Goal: Transaction & Acquisition: Purchase product/service

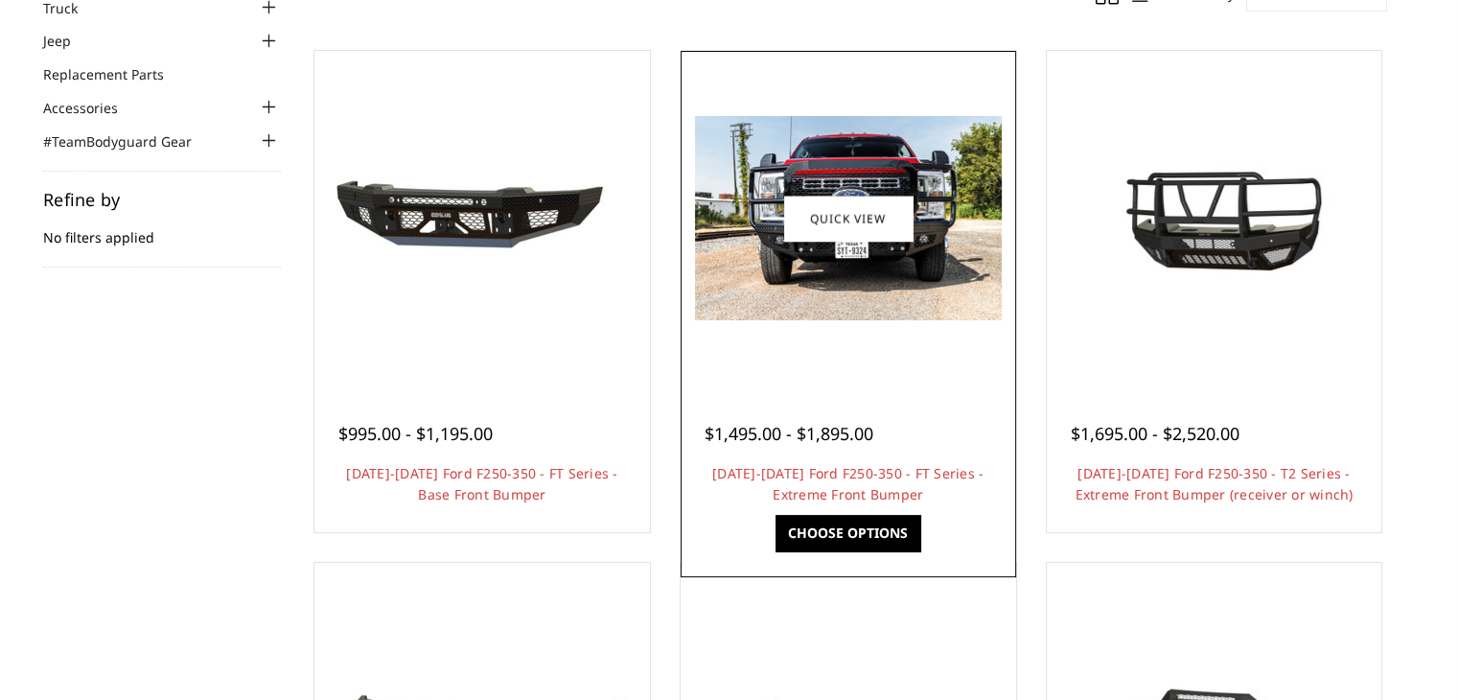
scroll to position [255, 0]
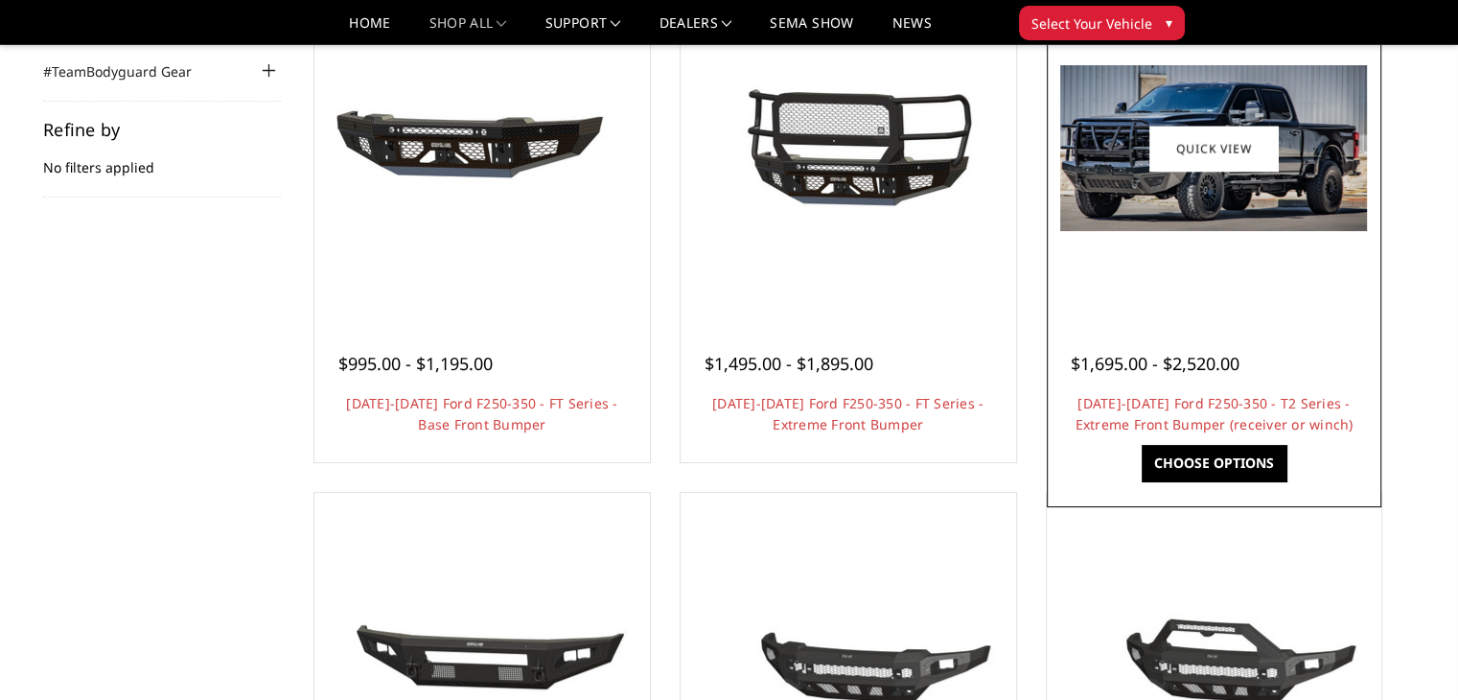
click at [1202, 461] on link "Choose Options" at bounding box center [1214, 463] width 145 height 36
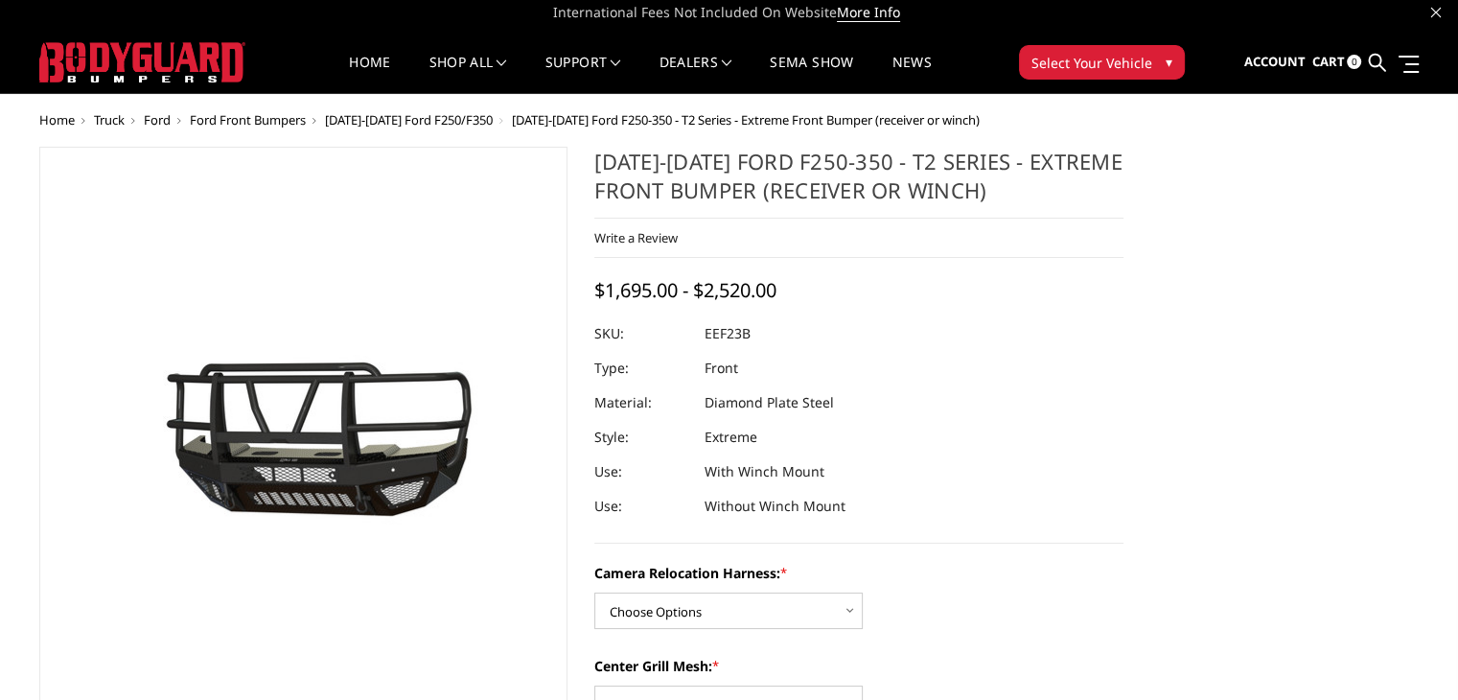
scroll to position [255, 0]
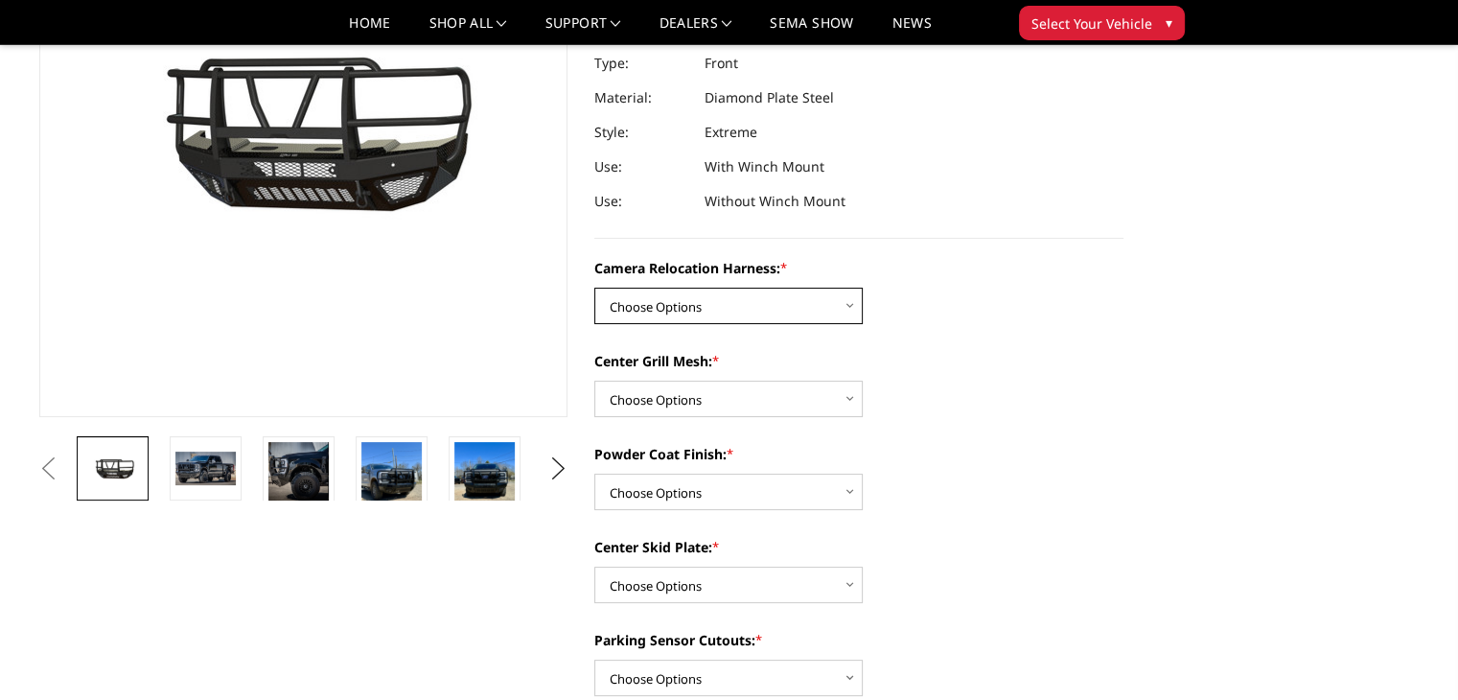
click at [848, 306] on select "Choose Options Without camera harness With camera harness" at bounding box center [728, 306] width 268 height 36
select select "3753"
click at [594, 288] on select "Choose Options Without camera harness With camera harness" at bounding box center [728, 306] width 268 height 36
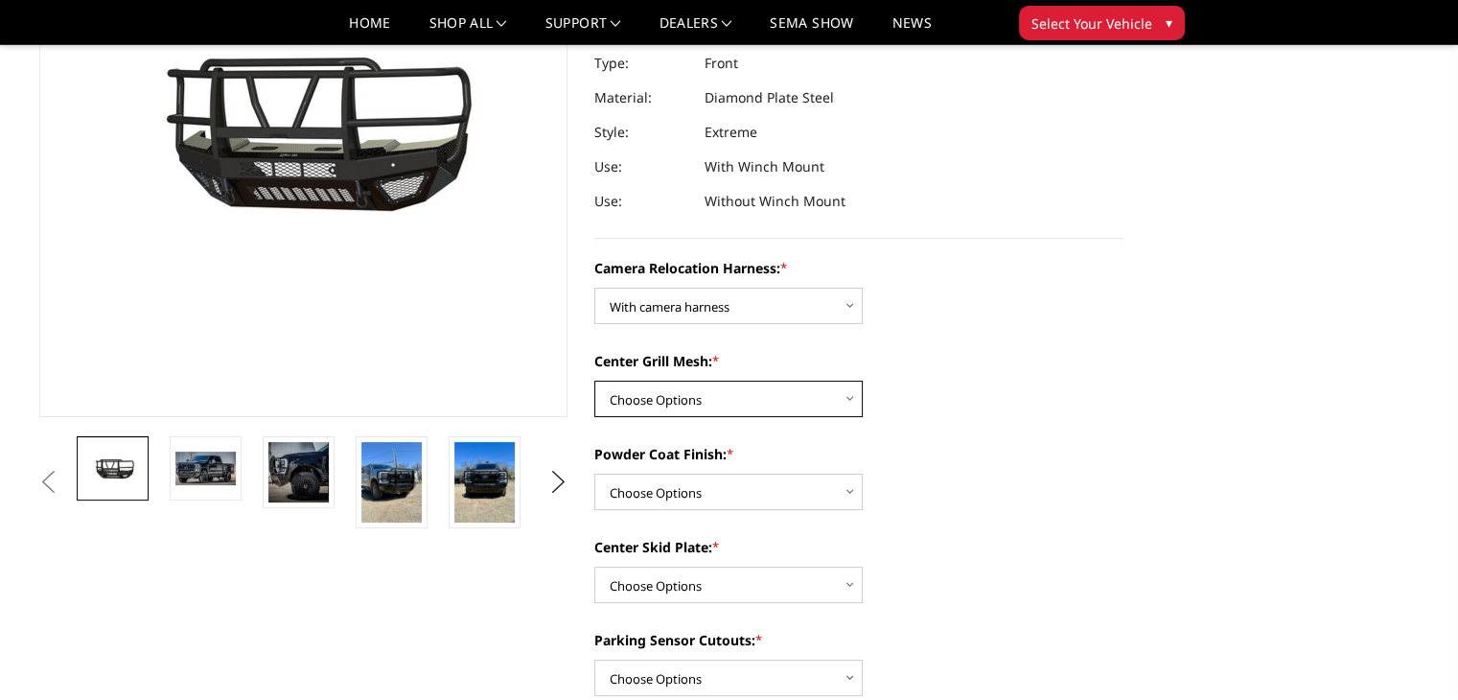
click at [850, 406] on select "Choose Options Without expanded metal With expanded metal" at bounding box center [728, 399] width 268 height 36
select select "3751"
click at [594, 381] on select "Choose Options Without expanded metal With expanded metal" at bounding box center [728, 399] width 268 height 36
click at [848, 492] on select "Choose Options Textured Black Powder Coat Gloss Black Powder Coat Bare Metal" at bounding box center [728, 492] width 268 height 36
select select "3750"
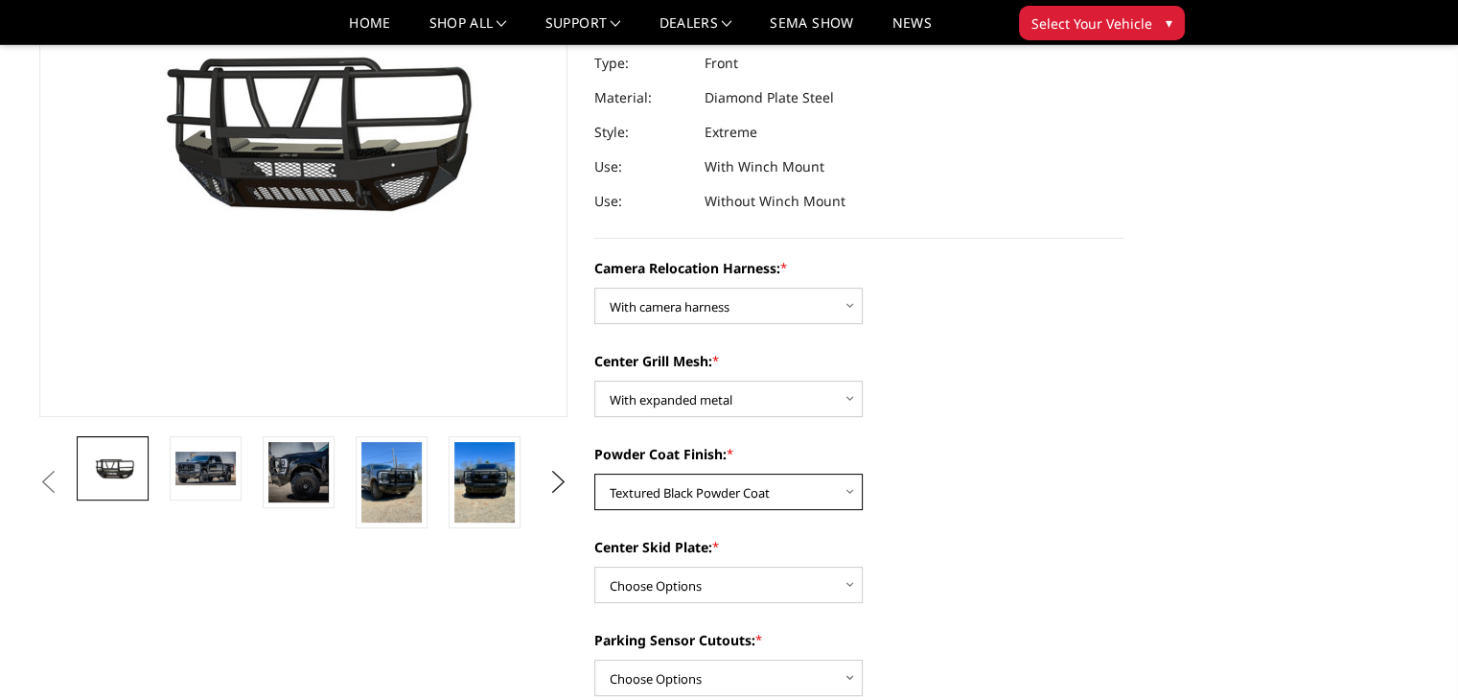
click at [594, 474] on select "Choose Options Textured Black Powder Coat Gloss Black Powder Coat Bare Metal" at bounding box center [728, 492] width 268 height 36
click at [838, 586] on select "Choose Options Winch Mount Skid Plate Standard Skid Plate (included) 2" Receive…" at bounding box center [728, 585] width 268 height 36
select select "3745"
click at [594, 567] on select "Choose Options Winch Mount Skid Plate Standard Skid Plate (included) 2" Receive…" at bounding box center [728, 585] width 268 height 36
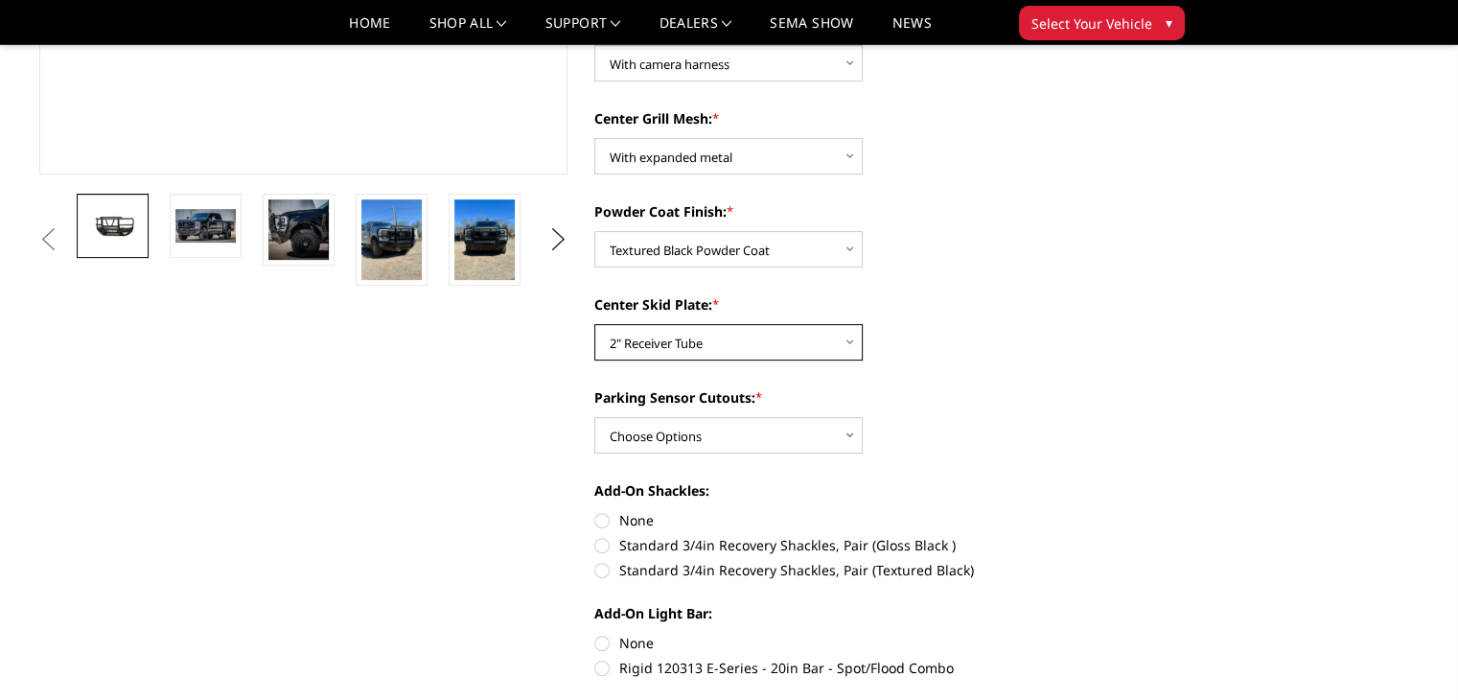
scroll to position [511, 0]
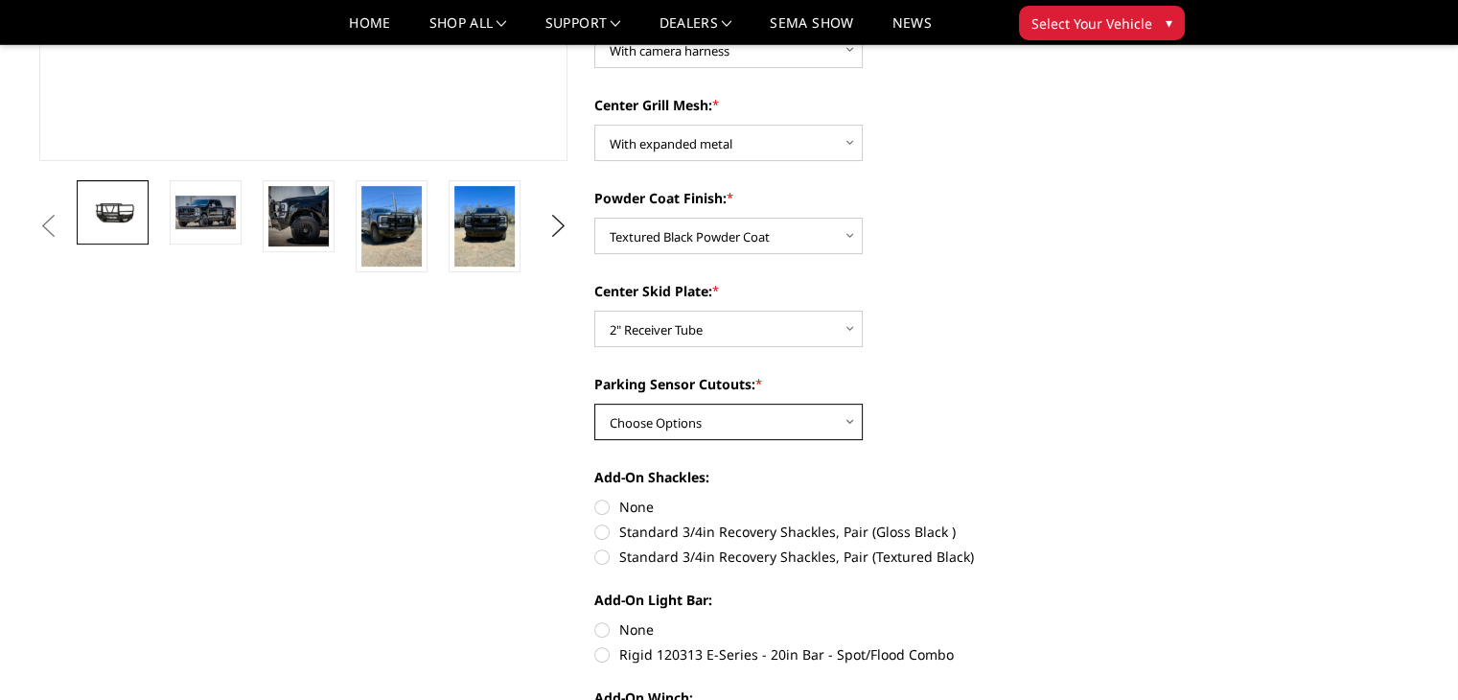
click at [831, 418] on select "Choose Options Yes - With Parking Sensor Cutouts" at bounding box center [728, 422] width 268 height 36
select select "3744"
click at [594, 404] on select "Choose Options Yes - With Parking Sensor Cutouts" at bounding box center [728, 422] width 268 height 36
click at [602, 559] on label "Standard 3/4in Recovery Shackles, Pair (Textured Black)" at bounding box center [858, 556] width 529 height 20
click at [1124, 523] on input "Standard 3/4in Recovery Shackles, Pair (Textured Black)" at bounding box center [1124, 522] width 1 height 1
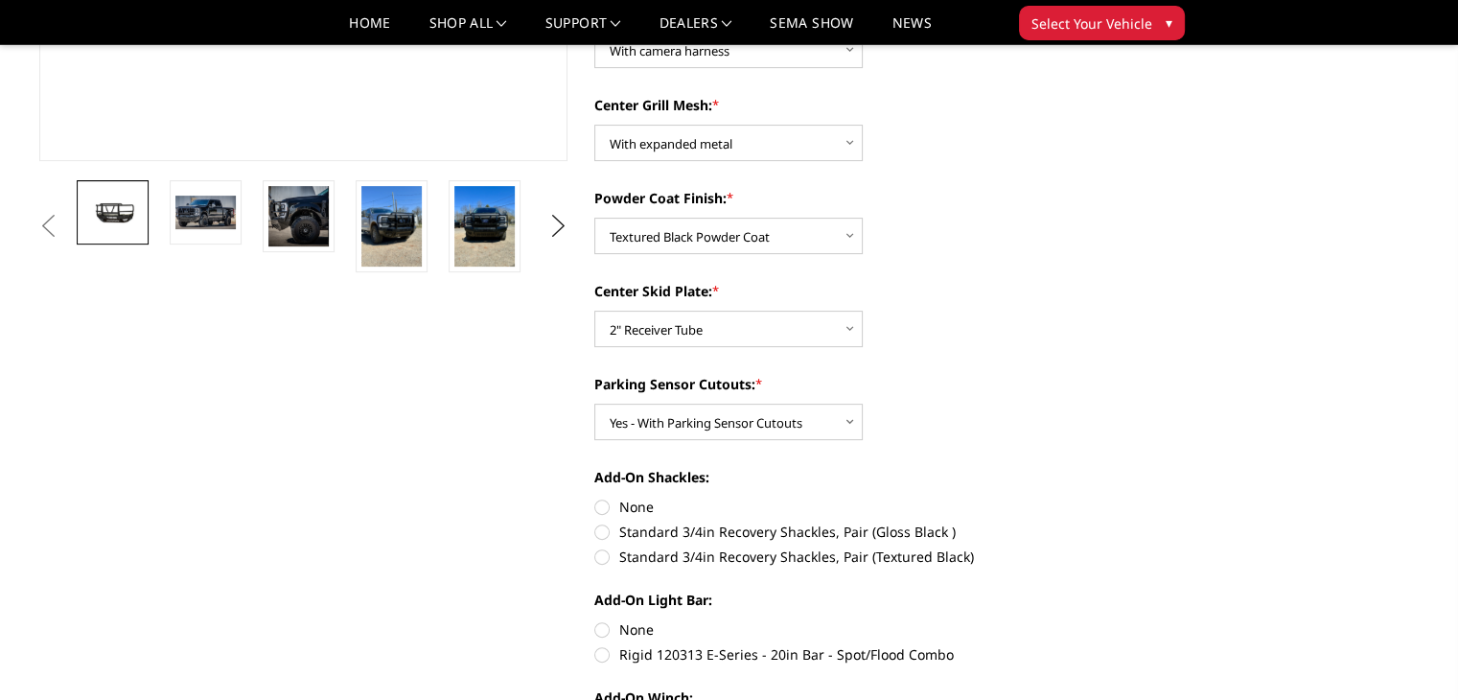
radio input "true"
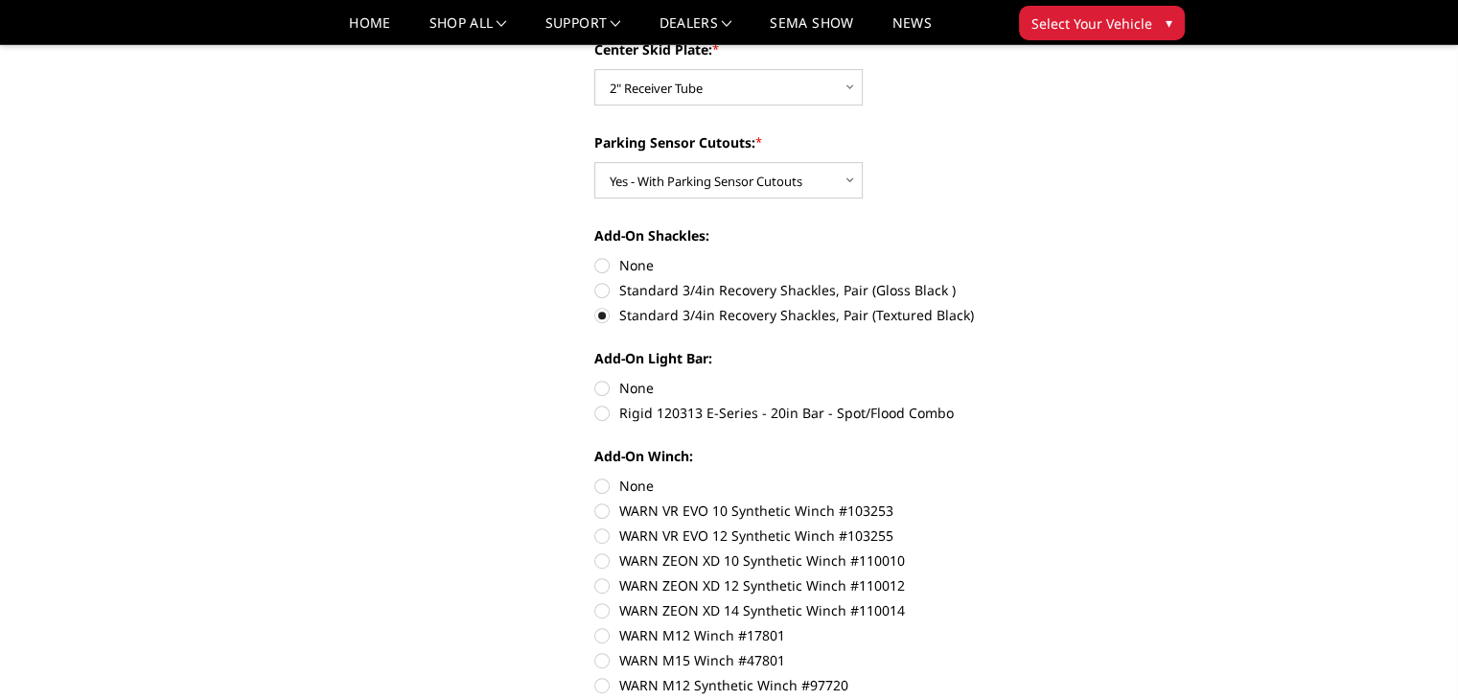
scroll to position [767, 0]
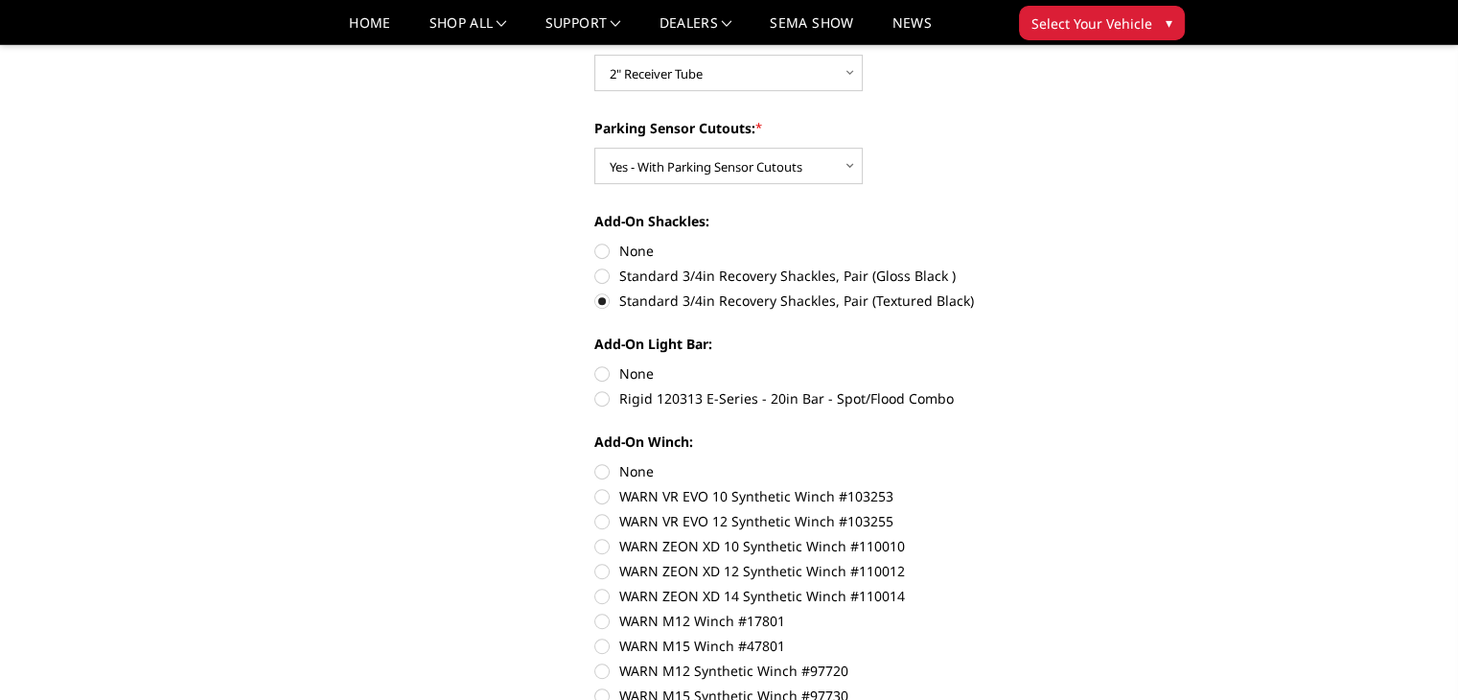
click at [602, 376] on label "None" at bounding box center [858, 373] width 529 height 20
click at [595, 364] on input "None" at bounding box center [594, 363] width 1 height 1
radio input "true"
click at [602, 473] on label "None" at bounding box center [858, 471] width 529 height 20
click at [595, 462] on input "None" at bounding box center [594, 461] width 1 height 1
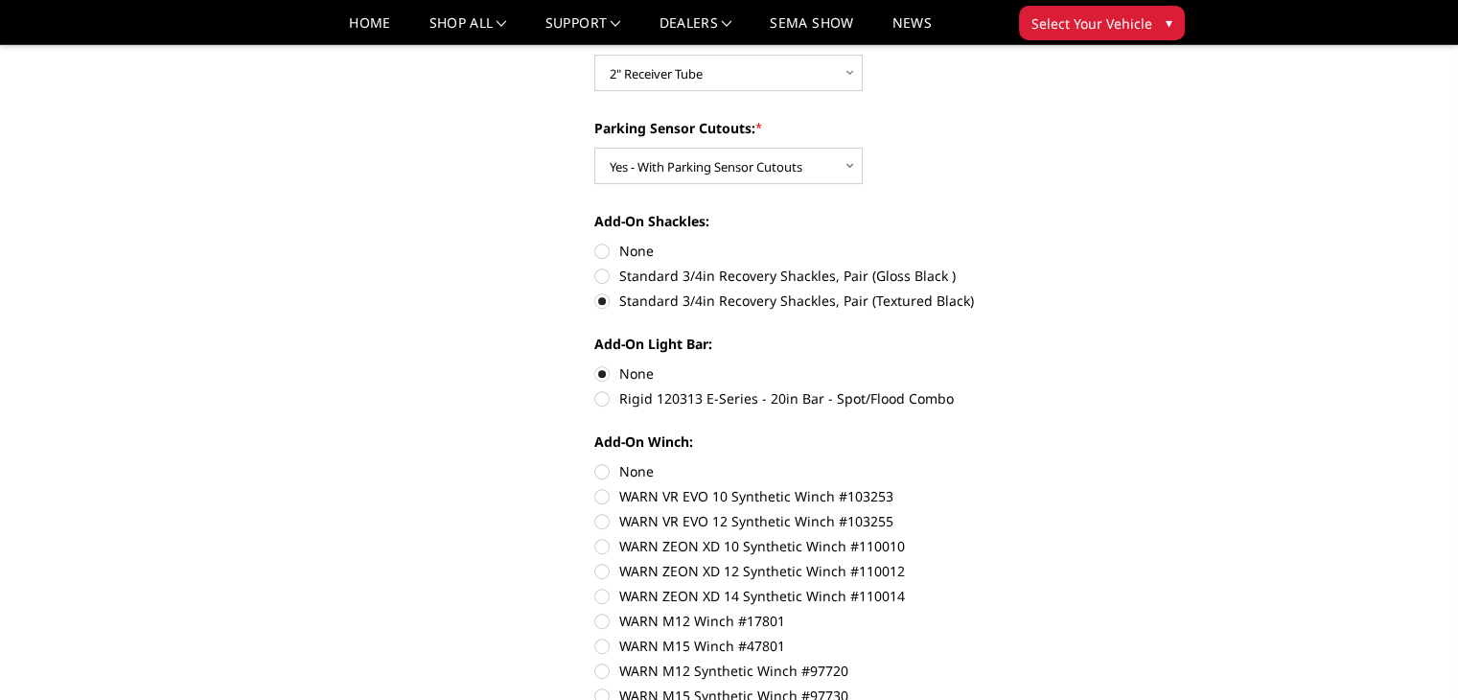
radio input "true"
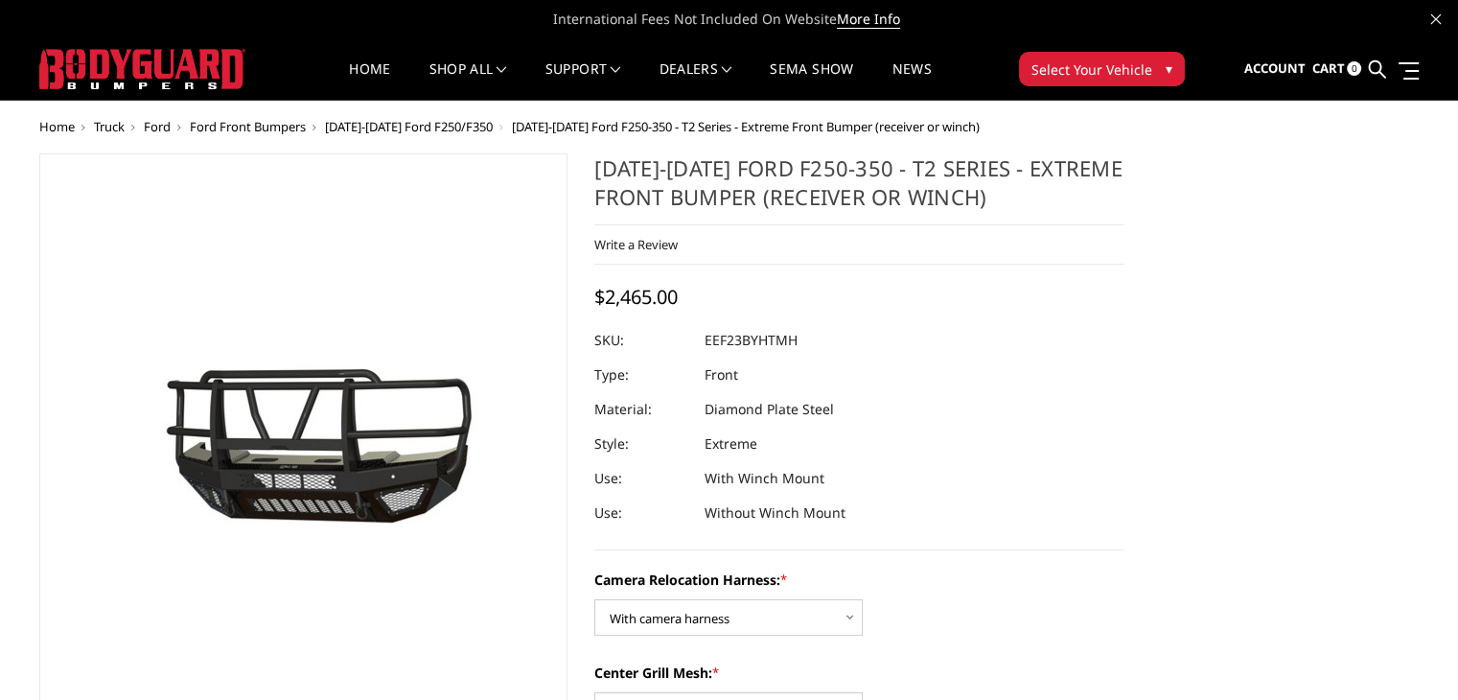
scroll to position [0, 0]
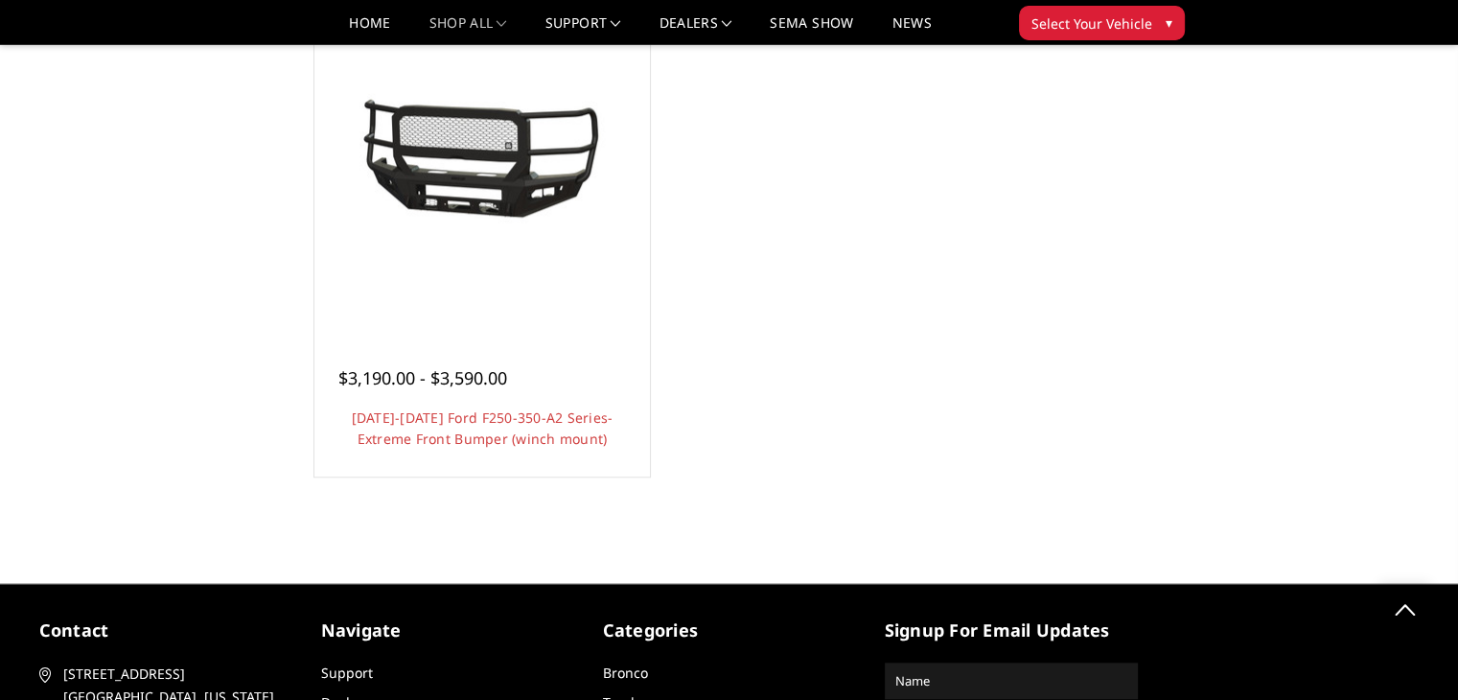
scroll to position [1789, 0]
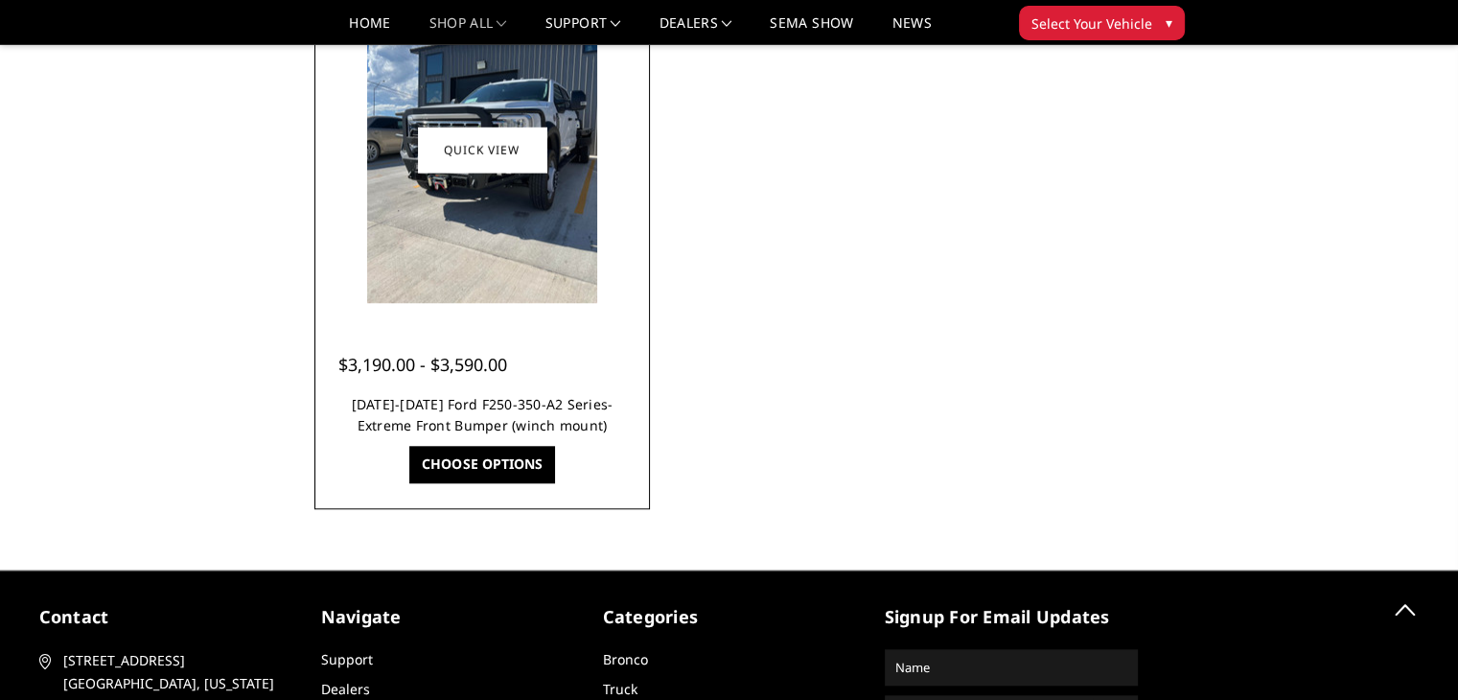
click at [437, 404] on link "2023-2025 Ford F250-350-A2 Series-Extreme Front Bumper (winch mount)" at bounding box center [483, 414] width 262 height 39
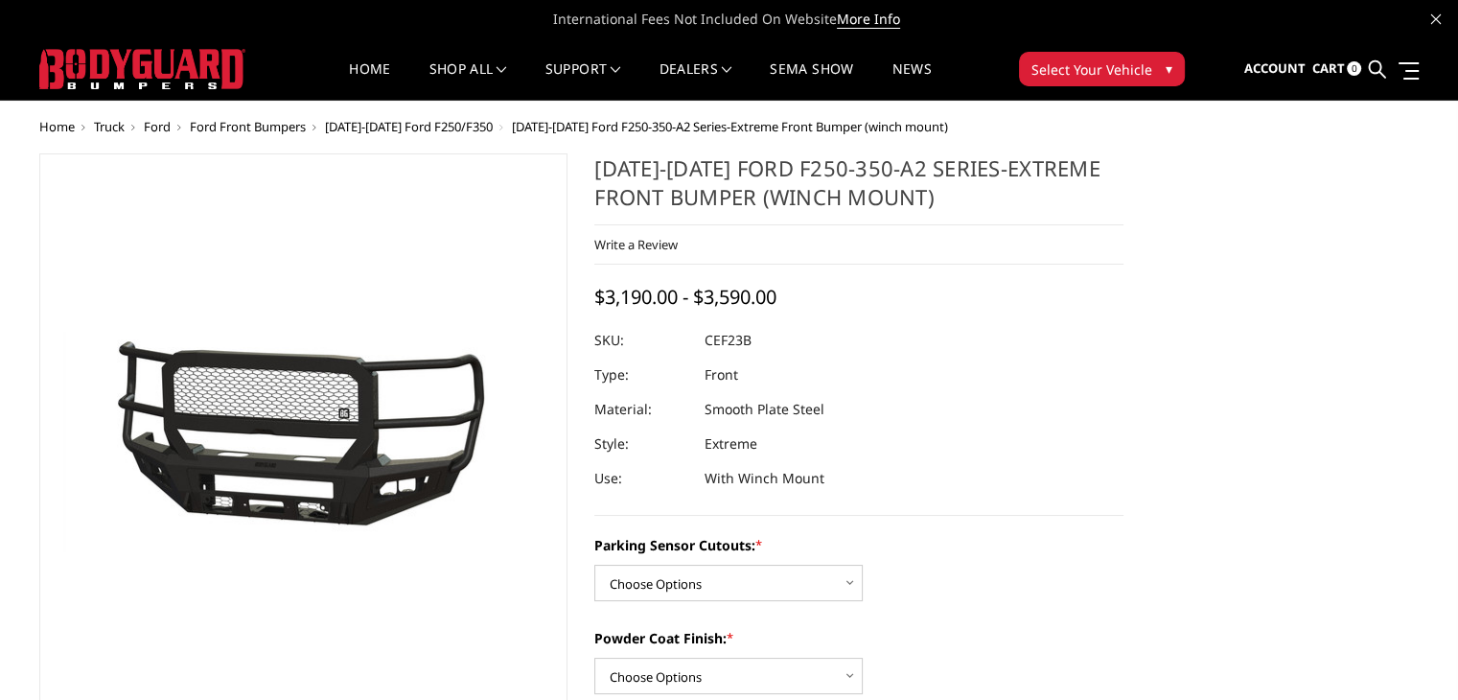
click at [248, 428] on img at bounding box center [376, 441] width 1227 height 563
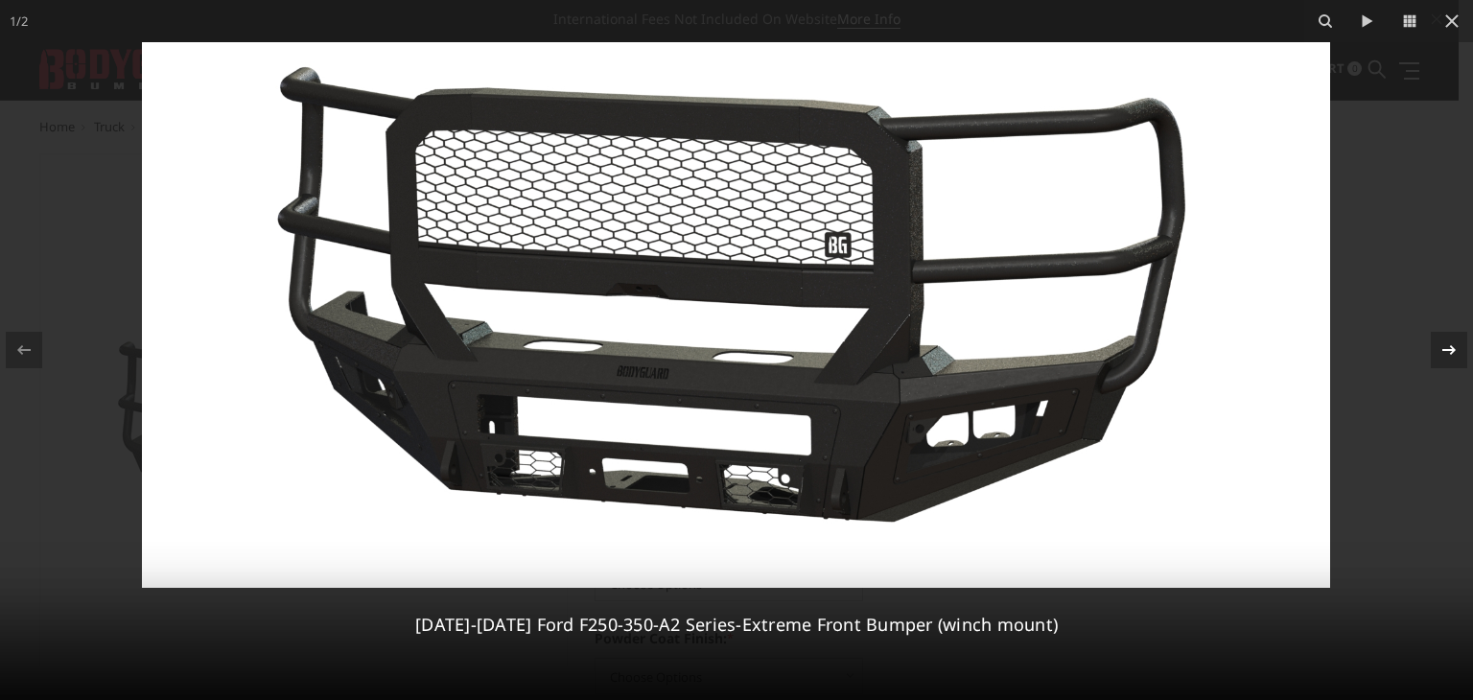
click at [1453, 354] on icon at bounding box center [1448, 349] width 23 height 23
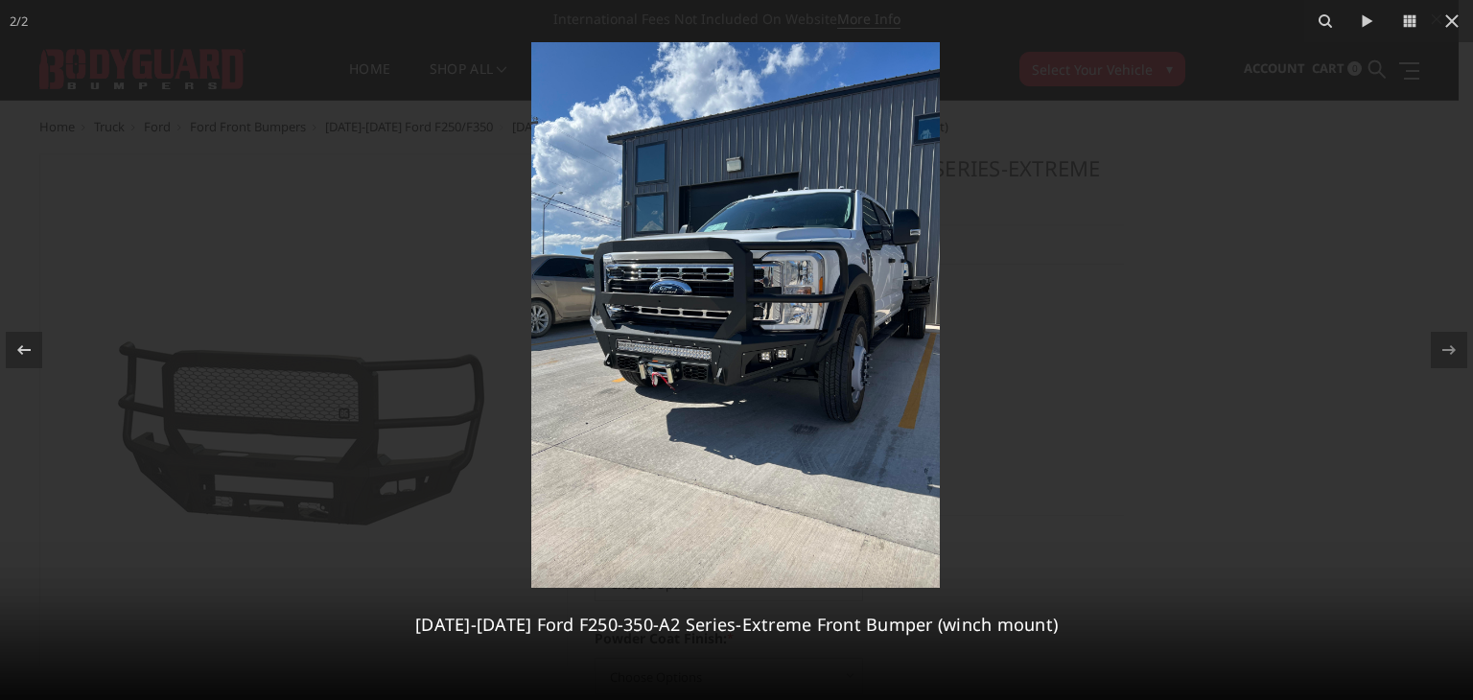
click at [734, 314] on img at bounding box center [735, 315] width 408 height 546
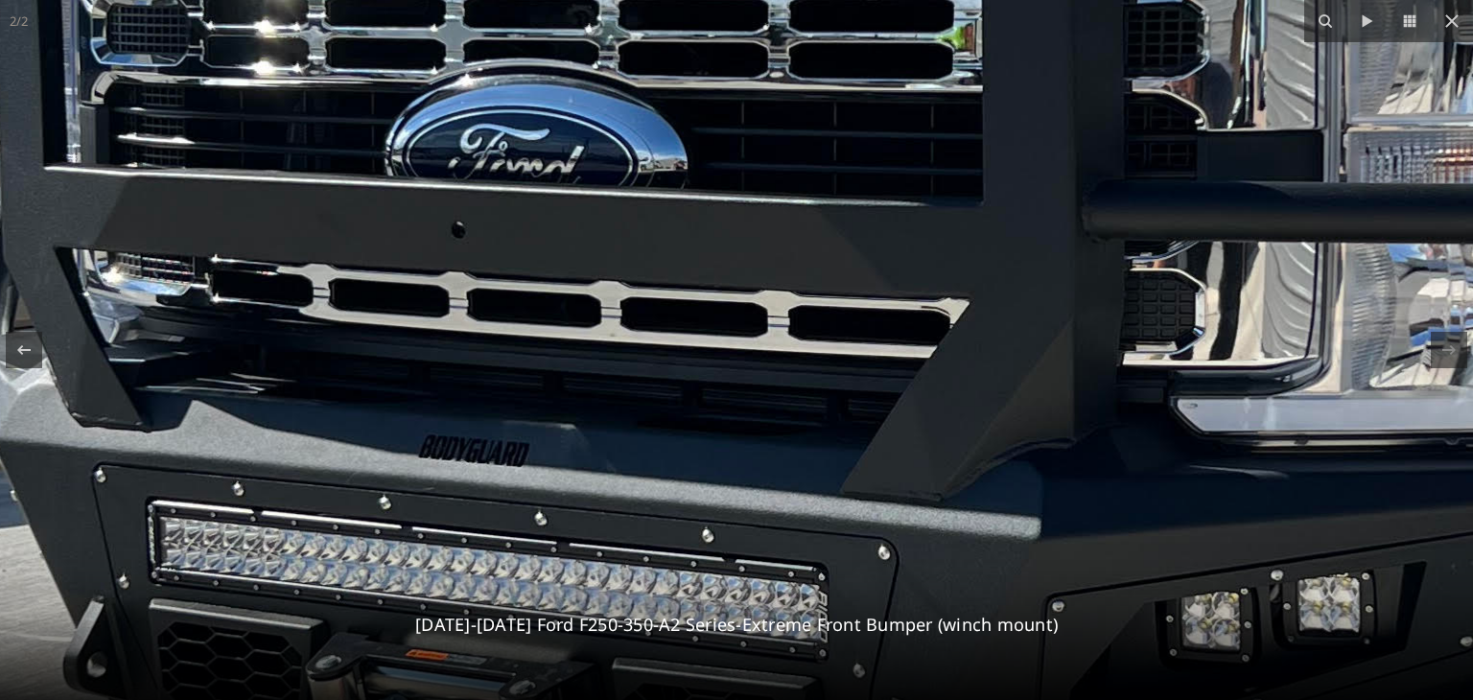
drag, startPoint x: 765, startPoint y: 235, endPoint x: 1023, endPoint y: 220, distance: 258.4
click at [1023, 219] on img at bounding box center [997, 329] width 2899 height 3866
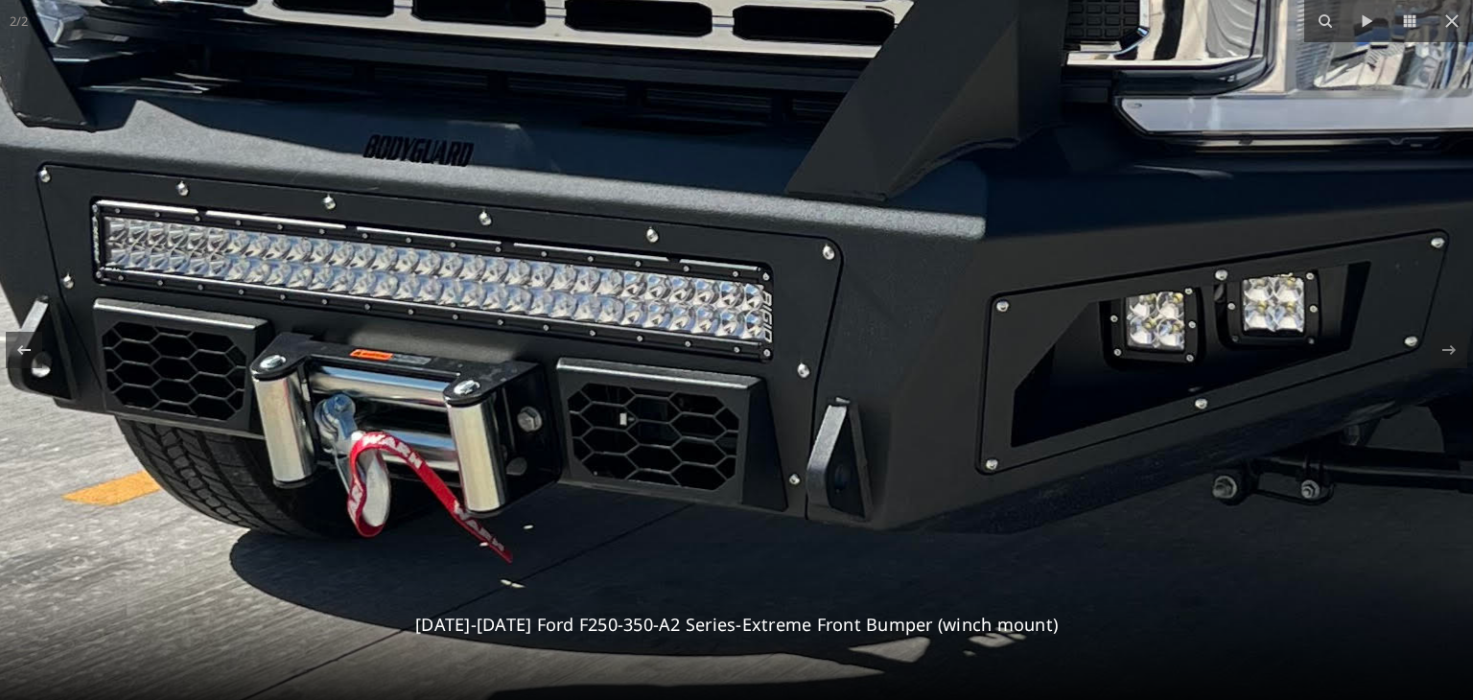
drag, startPoint x: 1005, startPoint y: 513, endPoint x: 941, endPoint y: 240, distance: 280.7
click at [941, 240] on img at bounding box center [942, 29] width 2899 height 3866
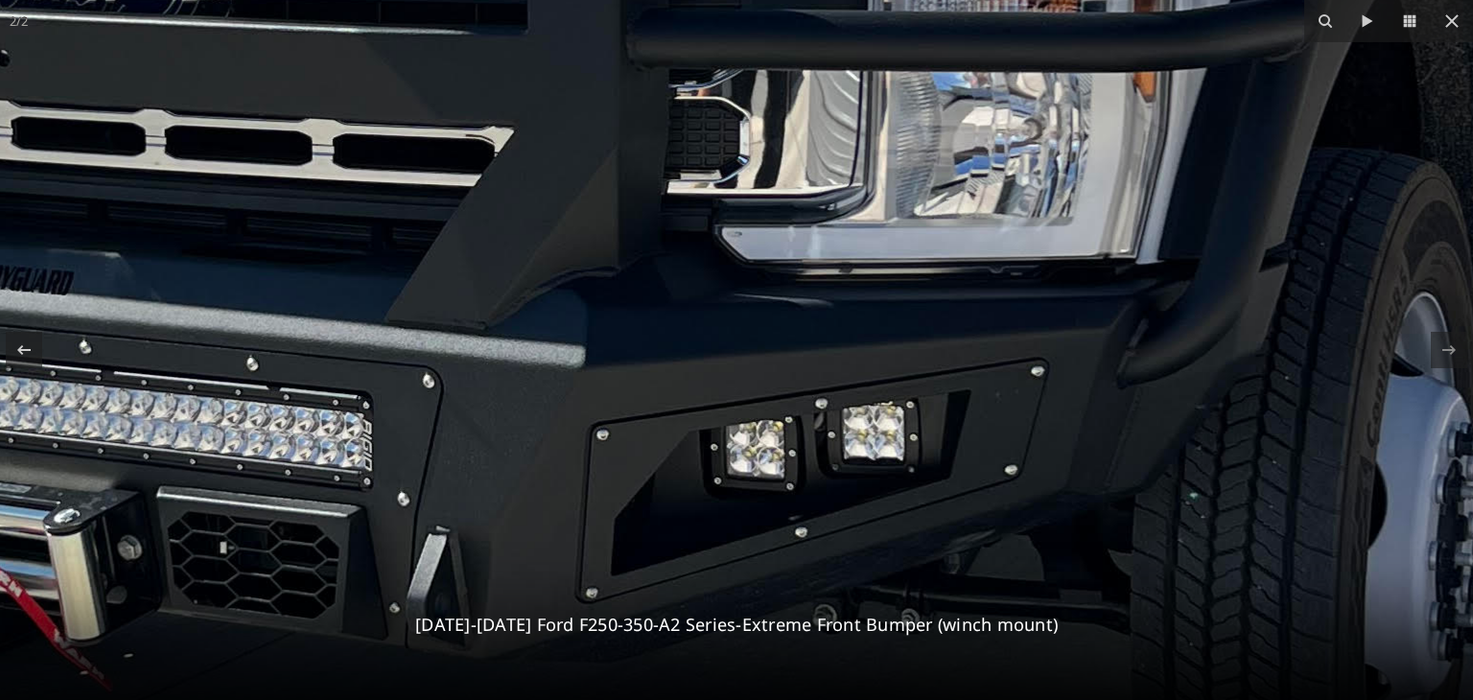
drag, startPoint x: 997, startPoint y: 362, endPoint x: 592, endPoint y: 496, distance: 426.9
click at [592, 496] on img at bounding box center [542, 157] width 2899 height 3866
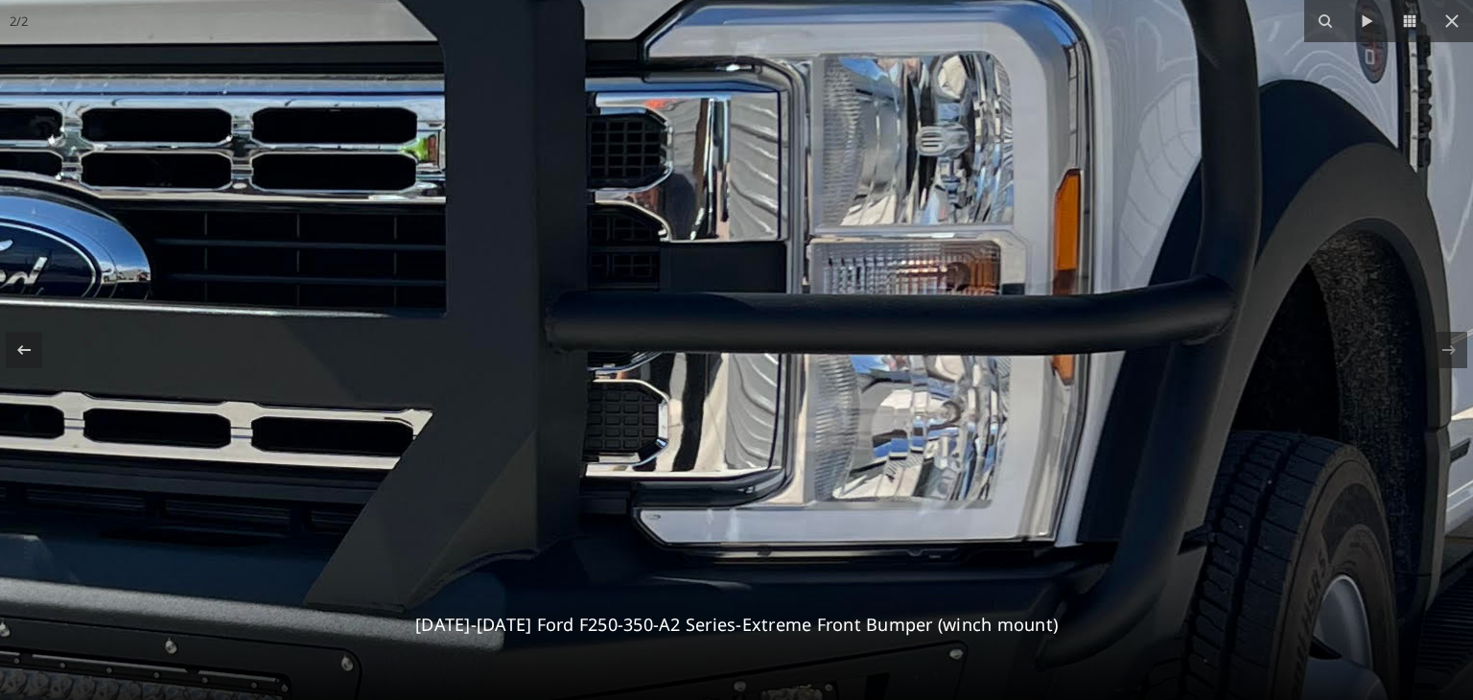
drag, startPoint x: 980, startPoint y: 308, endPoint x: 898, endPoint y: 596, distance: 299.9
click at [898, 596] on img at bounding box center [461, 440] width 2899 height 3866
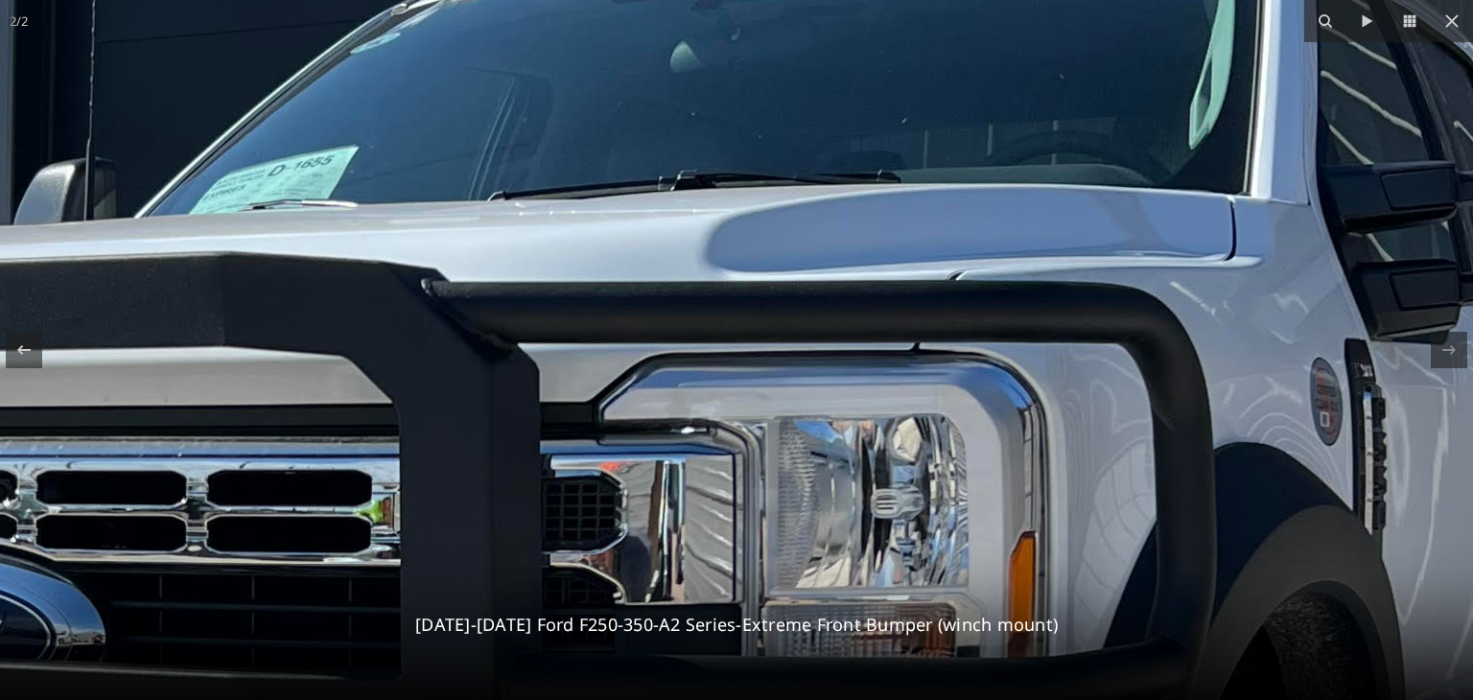
drag, startPoint x: 1047, startPoint y: 181, endPoint x: 1005, endPoint y: 542, distance: 362.9
click at [1457, 17] on icon at bounding box center [1451, 21] width 23 height 23
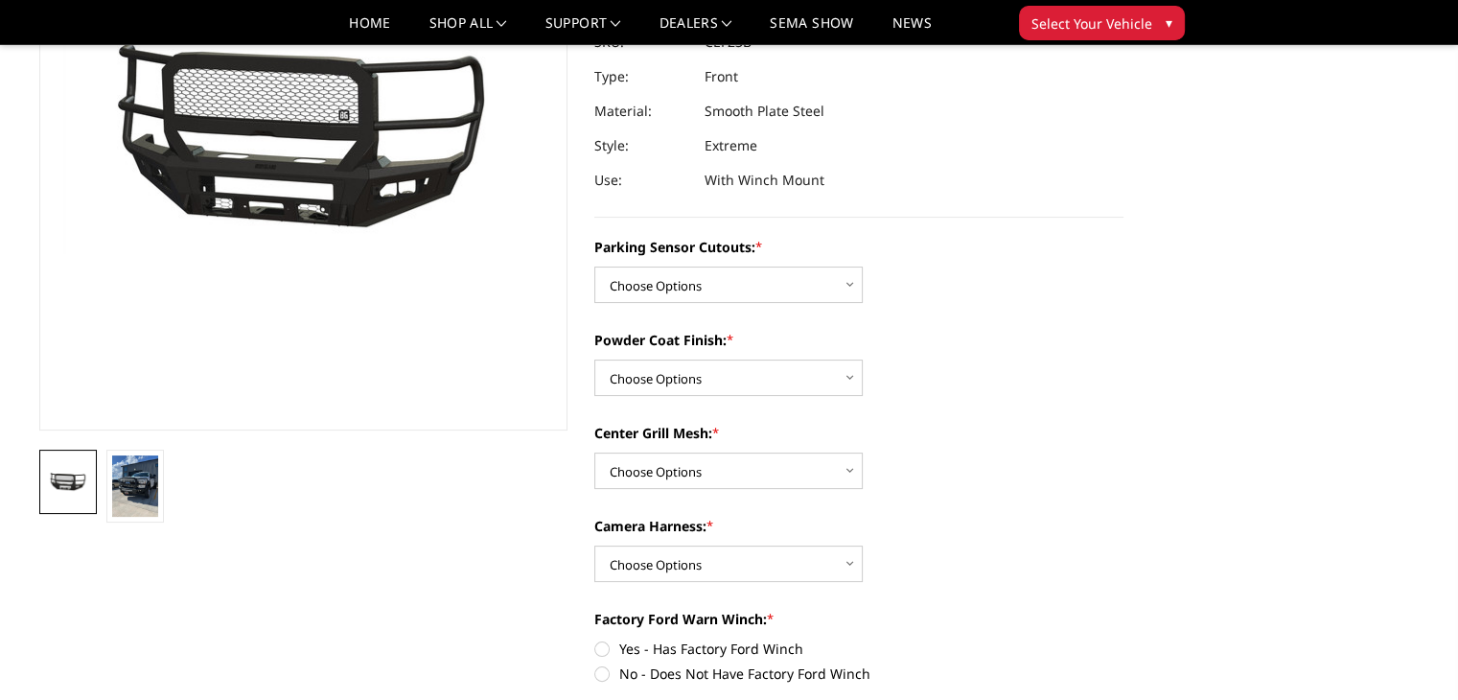
scroll to position [255, 0]
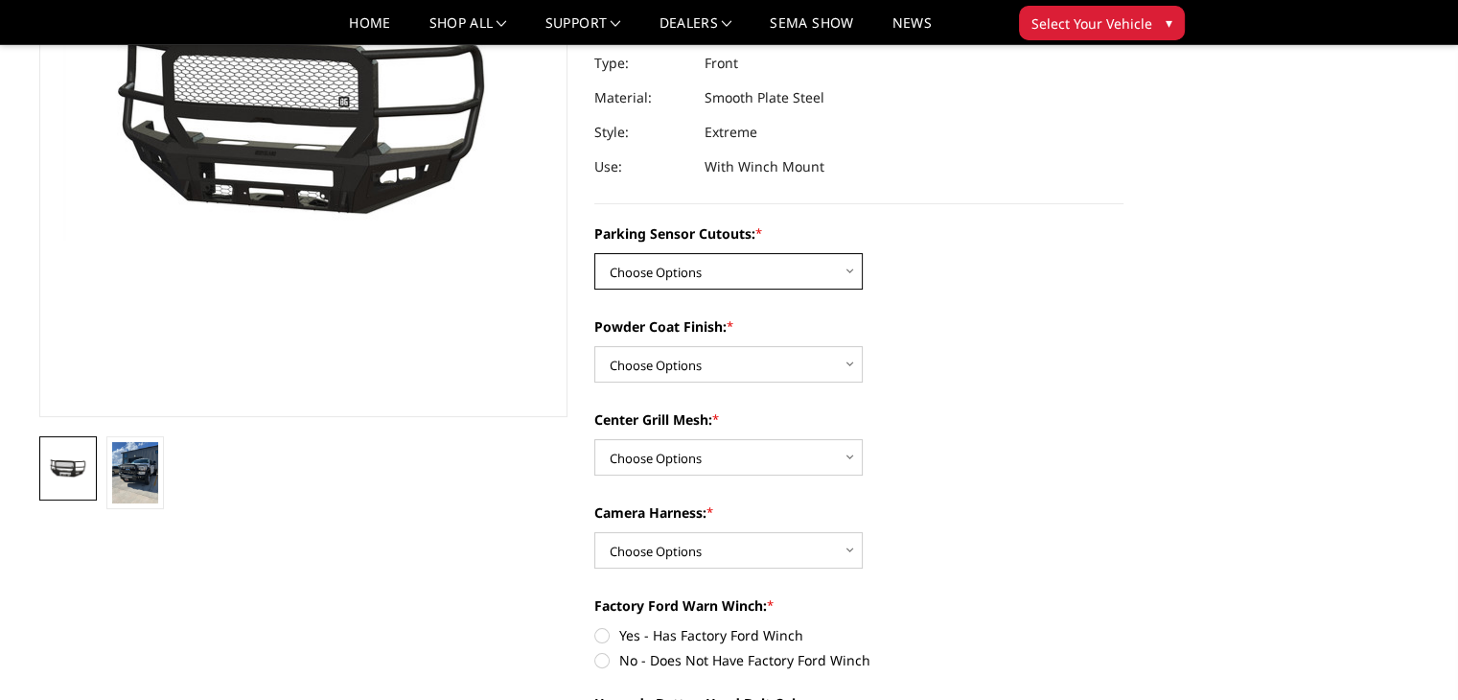
click at [844, 274] on select "Choose Options No-Without Parking Sensor Cutouts Yes-With Parking Sensor Cutouts" at bounding box center [728, 271] width 268 height 36
select select "2421"
click at [594, 253] on select "Choose Options No-Without Parking Sensor Cutouts Yes-With Parking Sensor Cutouts" at bounding box center [728, 271] width 268 height 36
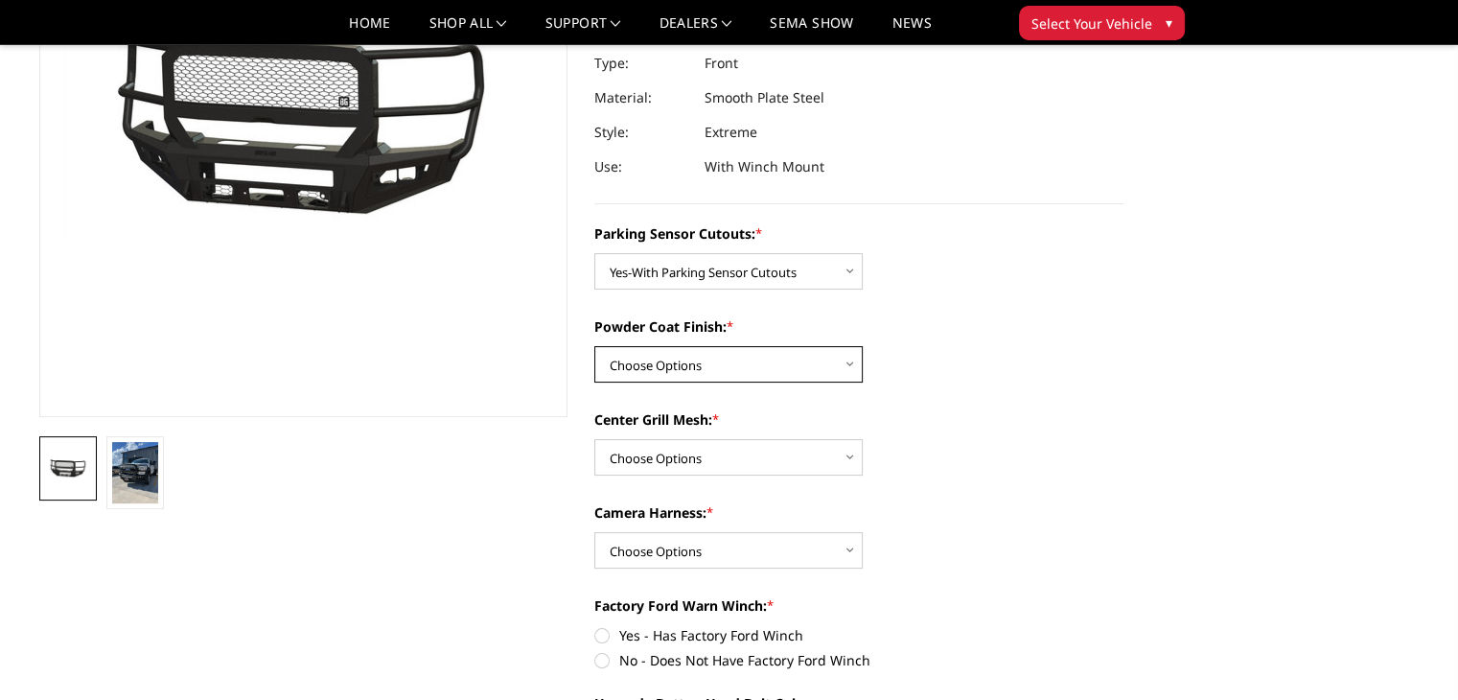
click at [829, 365] on select "Choose Options Bare Metal Textured Black Powder Coat" at bounding box center [728, 364] width 268 height 36
select select "2423"
click at [594, 346] on select "Choose Options Bare Metal Textured Black Powder Coat" at bounding box center [728, 364] width 268 height 36
click at [821, 460] on select "Choose Options With Center Grill Mesh Without Center Grill Mesh" at bounding box center [728, 457] width 268 height 36
select select "2424"
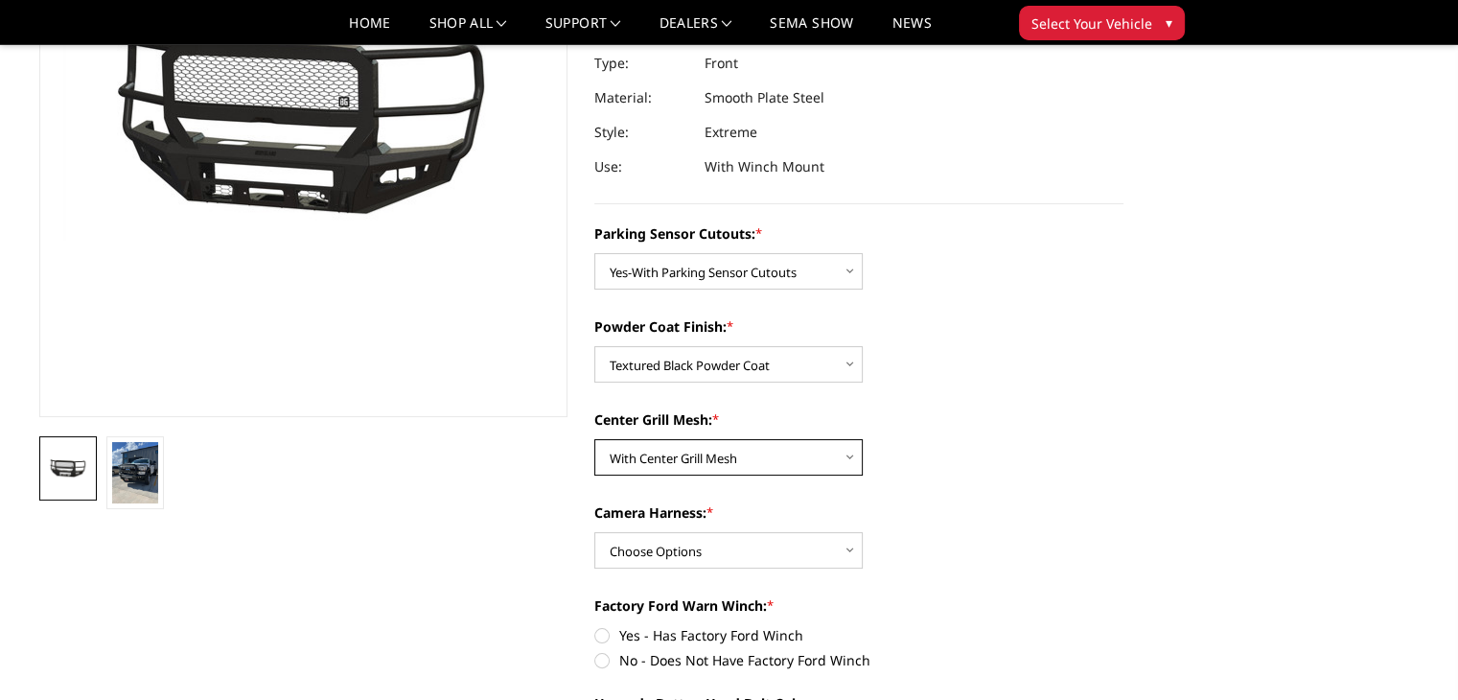
click at [594, 439] on select "Choose Options With Center Grill Mesh Without Center Grill Mesh" at bounding box center [728, 457] width 268 height 36
click at [831, 549] on select "Choose Options WITH Camera Harness WITHOUT Camera Harness" at bounding box center [728, 550] width 268 height 36
select select "2426"
click at [594, 532] on select "Choose Options WITH Camera Harness WITHOUT Camera Harness" at bounding box center [728, 550] width 268 height 36
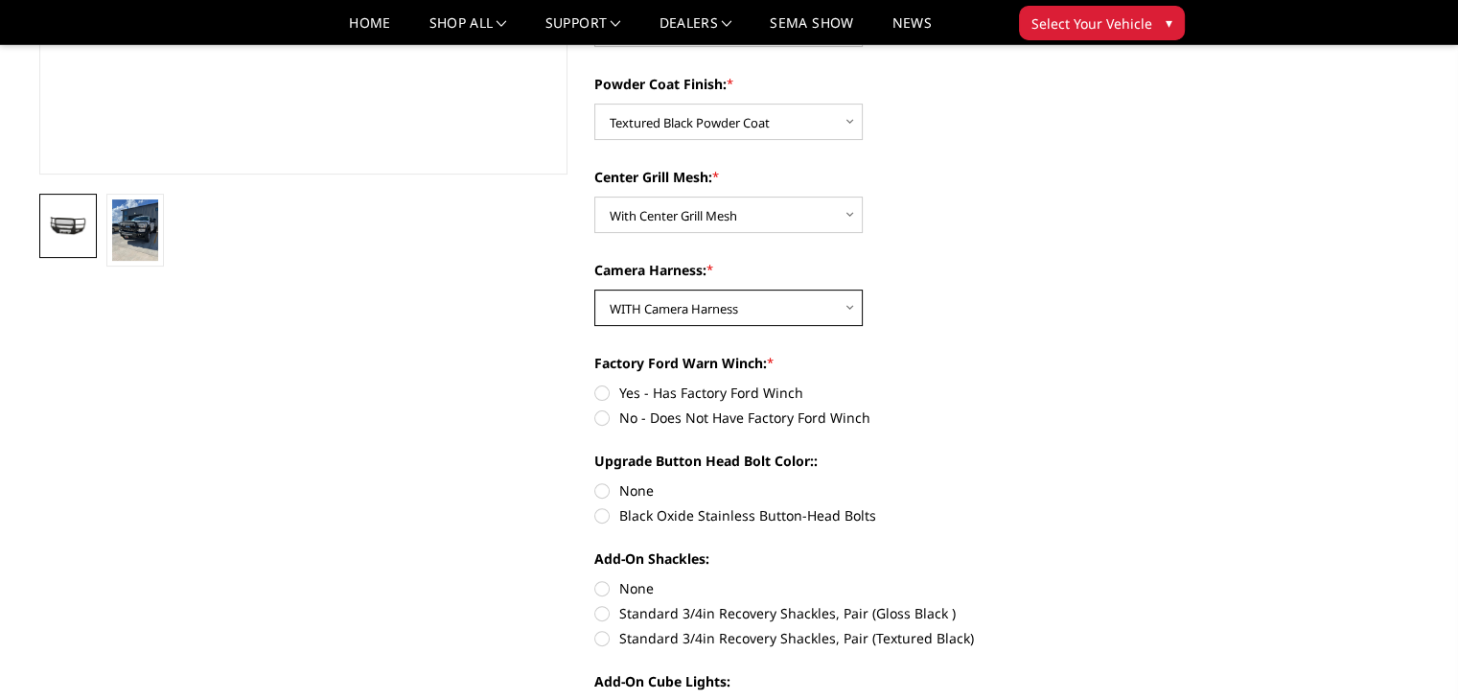
scroll to position [511, 0]
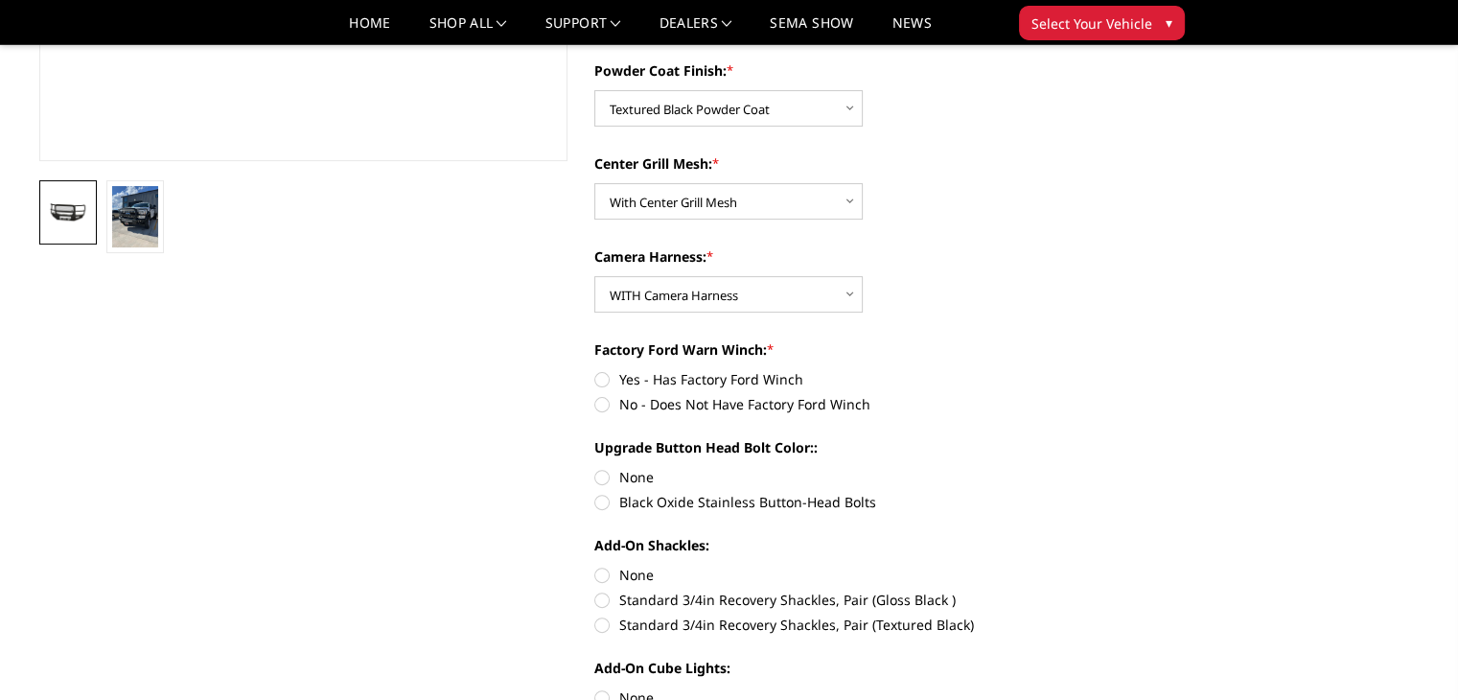
click at [604, 404] on label "No - Does Not Have Factory Ford Winch" at bounding box center [858, 404] width 529 height 20
click at [1124, 370] on input "No - Does Not Have Factory Ford Winch" at bounding box center [1124, 369] width 1 height 1
radio input "true"
click at [607, 503] on label "Black Oxide Stainless Button-Head Bolts" at bounding box center [858, 502] width 529 height 20
click at [1124, 468] on input "Black Oxide Stainless Button-Head Bolts" at bounding box center [1124, 467] width 1 height 1
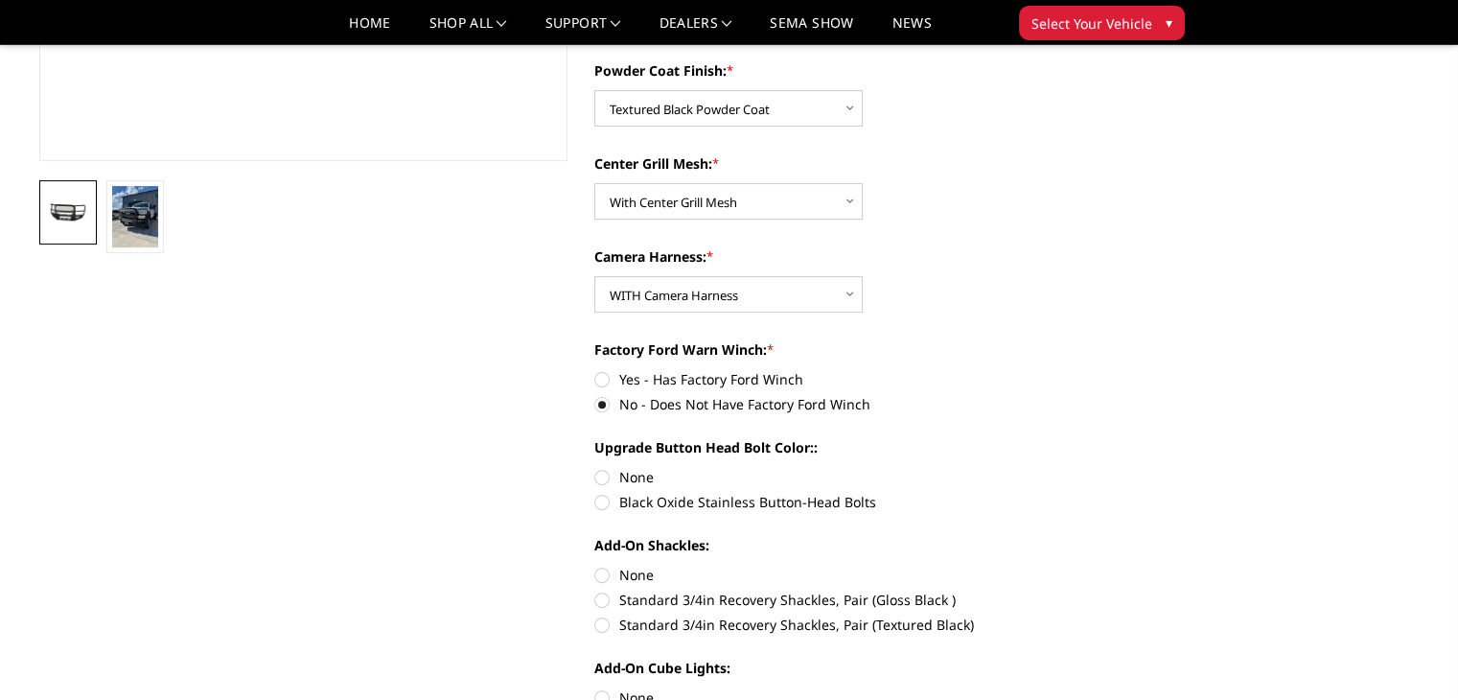
radio input "true"
click at [600, 618] on label "Standard 3/4in Recovery Shackles, Pair (Textured Black)" at bounding box center [858, 625] width 529 height 20
click at [1124, 591] on input "Standard 3/4in Recovery Shackles, Pair (Textured Black)" at bounding box center [1124, 590] width 1 height 1
radio input "true"
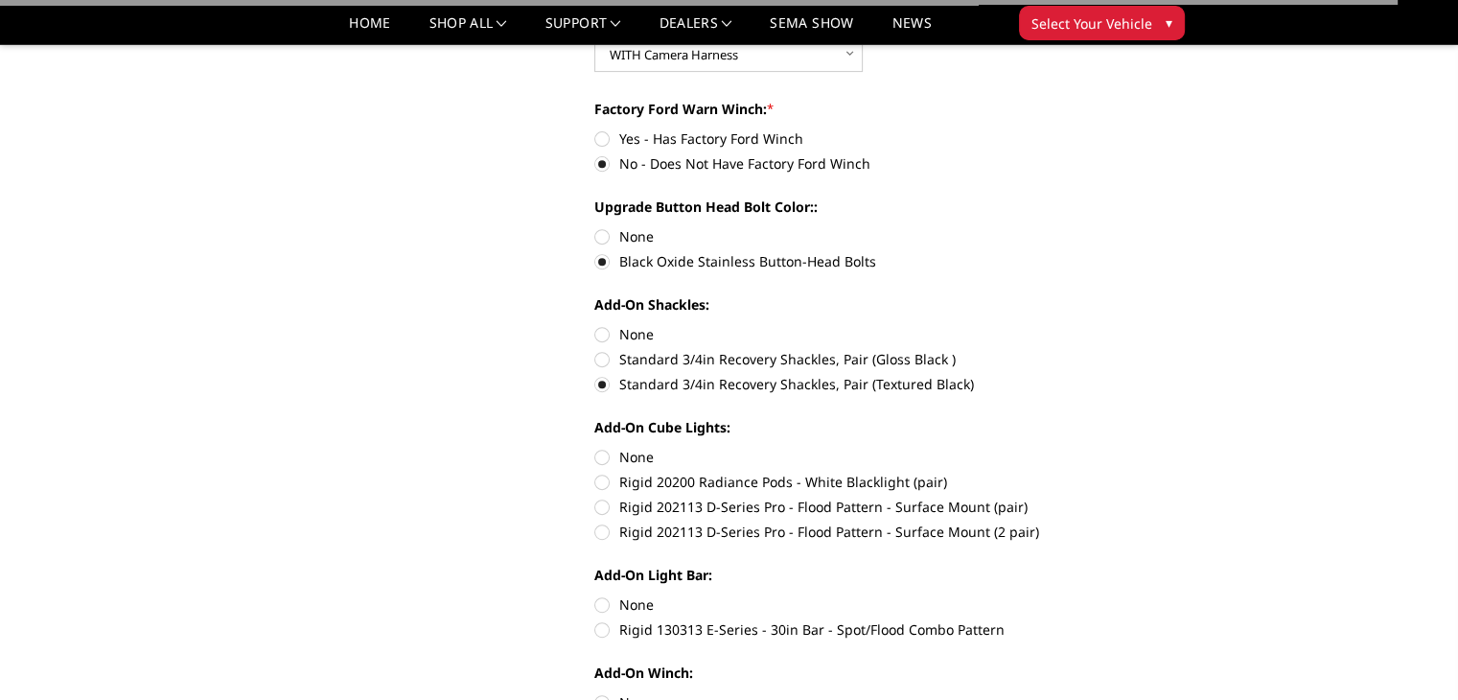
scroll to position [767, 0]
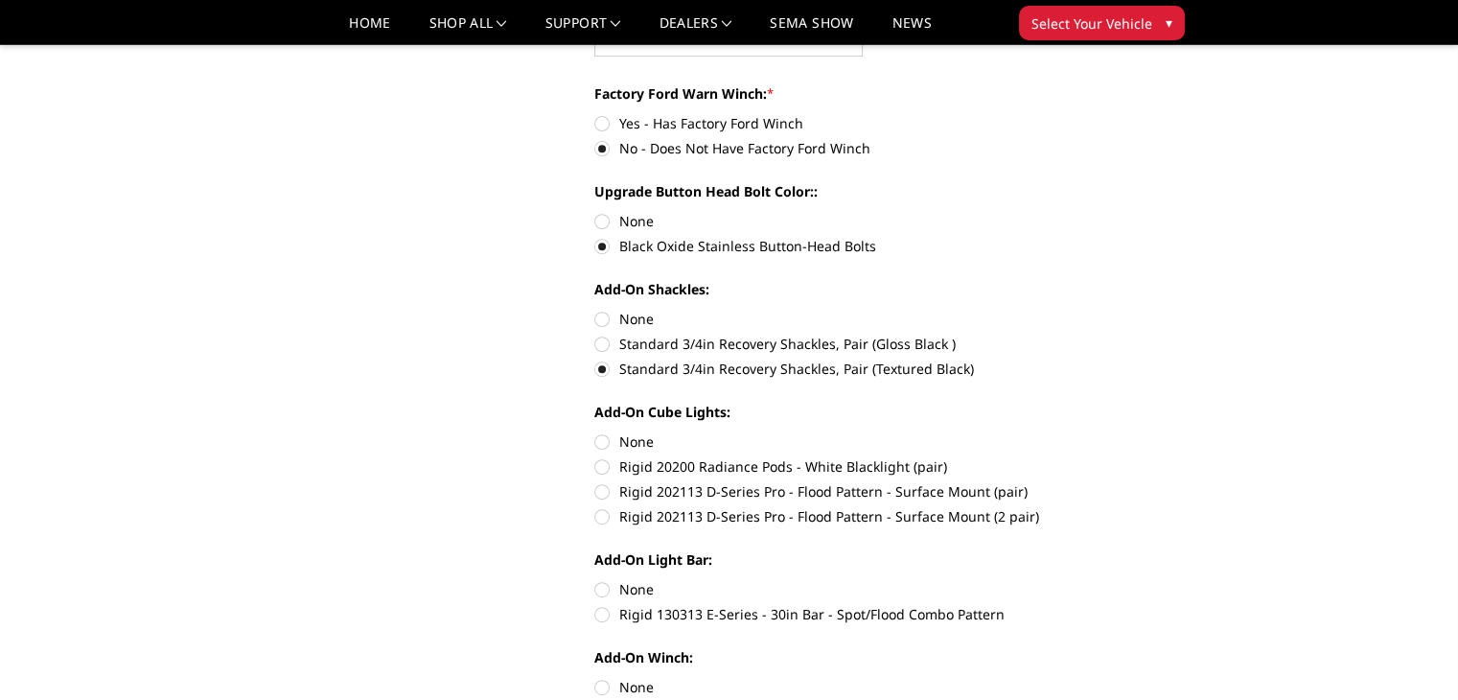
click at [606, 470] on label "Rigid 20200 Radiance Pods - White Blacklight (pair)" at bounding box center [858, 466] width 529 height 20
click at [1124, 432] on input "Rigid 20200 Radiance Pods - White Blacklight (pair)" at bounding box center [1124, 431] width 1 height 1
radio input "true"
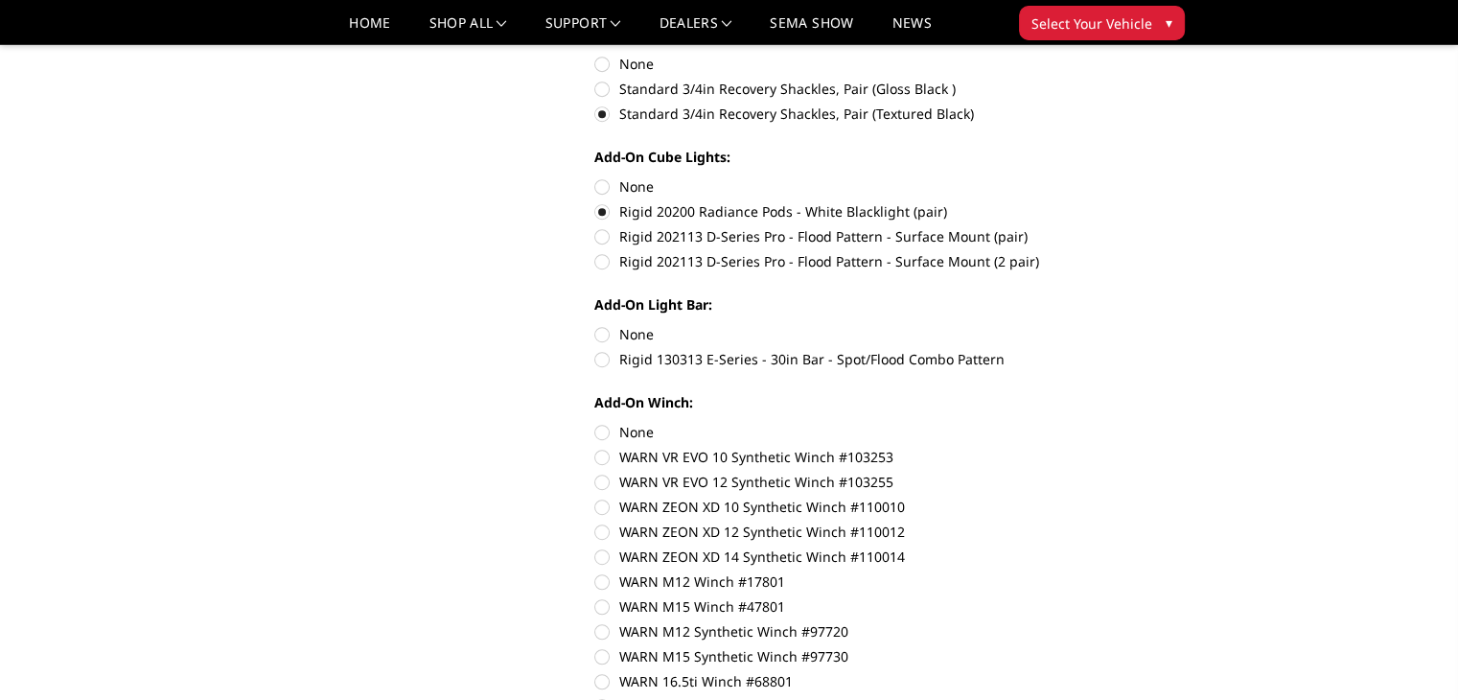
click at [602, 364] on label "Rigid 130313 E-Series - 30in Bar - Spot/Flood Combo Pattern" at bounding box center [858, 359] width 529 height 20
click at [1124, 325] on input "Rigid 130313 E-Series - 30in Bar - Spot/Flood Combo Pattern" at bounding box center [1124, 324] width 1 height 1
radio input "true"
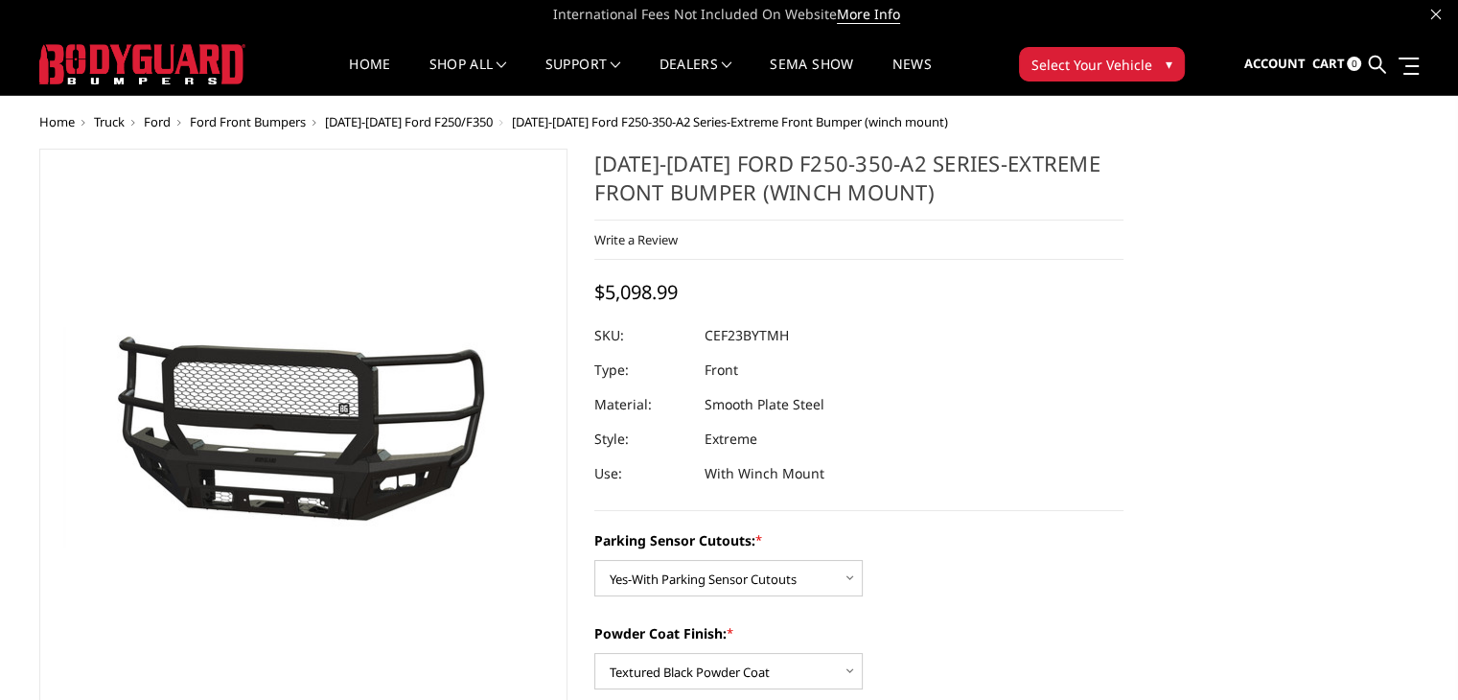
scroll to position [0, 0]
